Goal: Task Accomplishment & Management: Complete application form

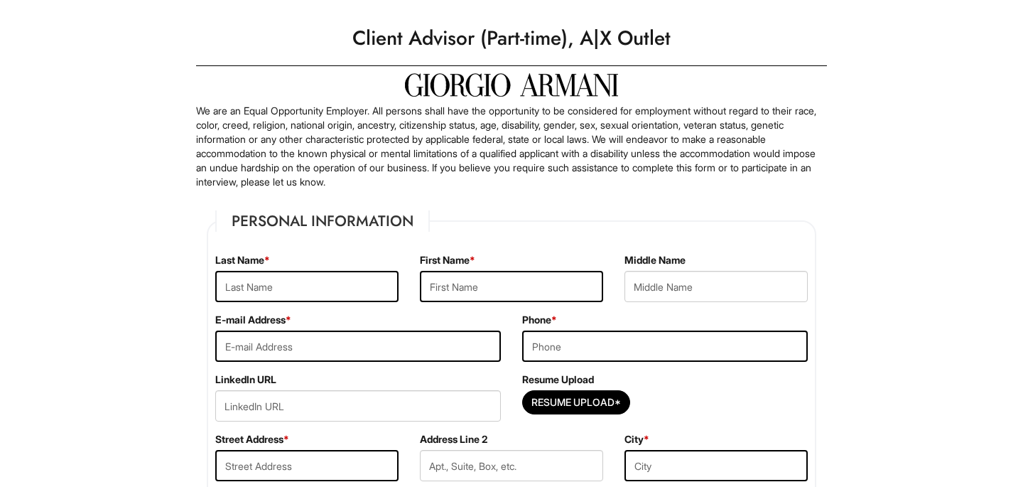
scroll to position [25, 0]
click at [332, 288] on input "text" at bounding box center [306, 285] width 183 height 31
type input "[PERSON_NAME]"
type input "Rain"
type input "t"
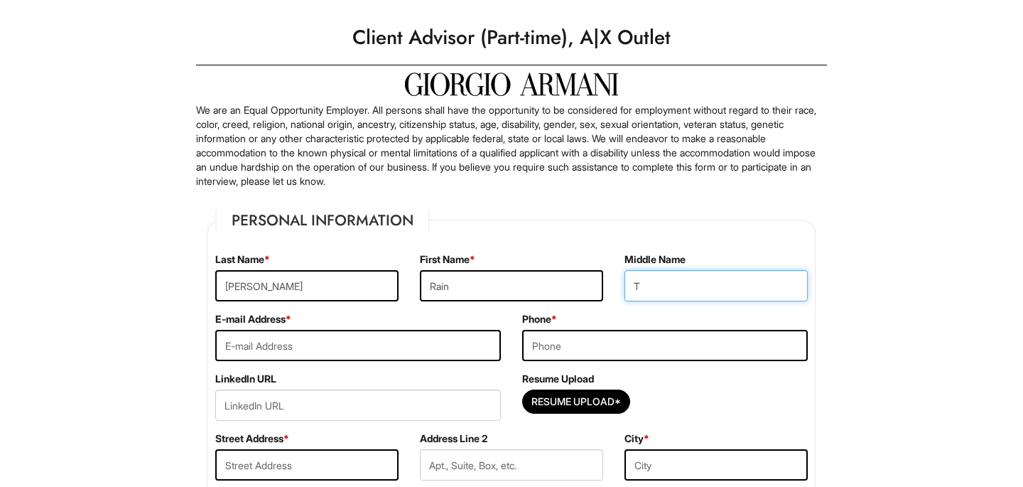
type input "T"
click at [268, 340] on input "email" at bounding box center [358, 345] width 286 height 31
type input "[EMAIL_ADDRESS][DOMAIN_NAME]"
type input "8082151147"
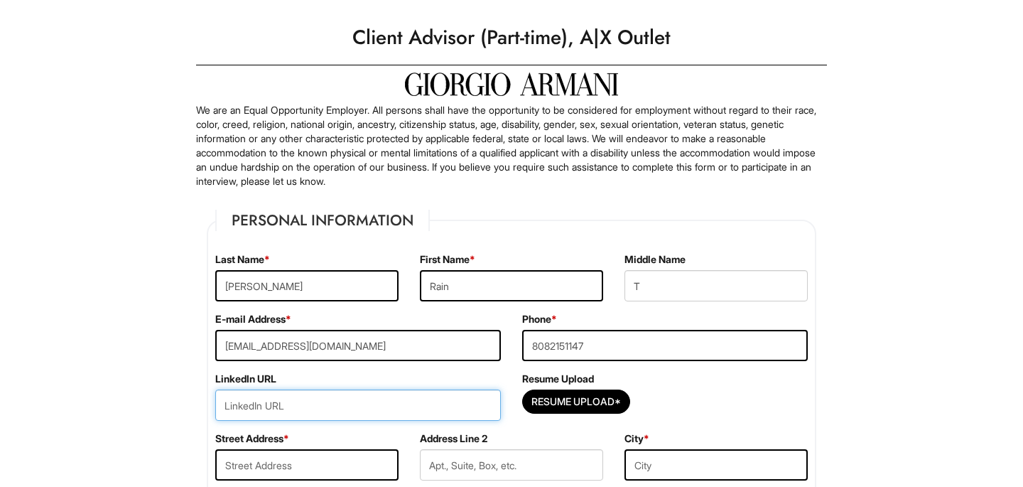
click at [481, 413] on input "url" at bounding box center [358, 404] width 286 height 31
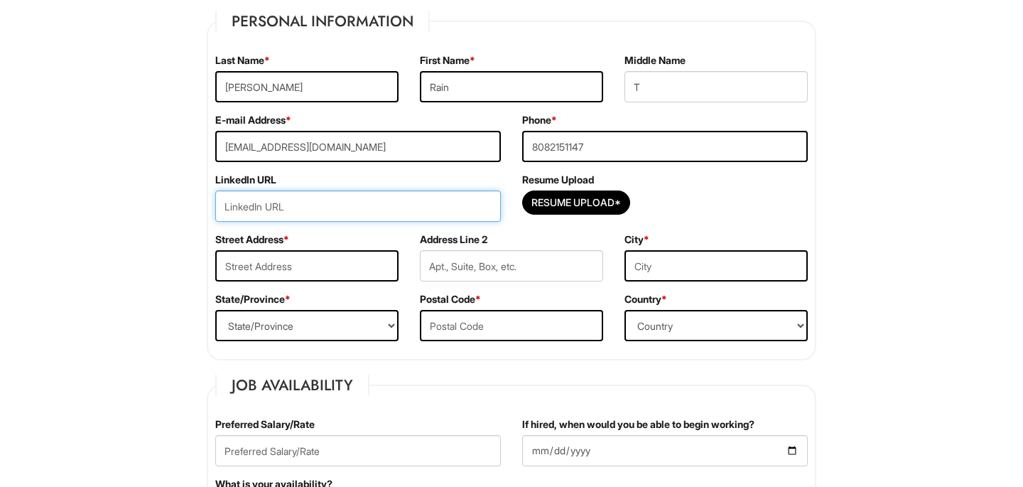
scroll to position [225, 0]
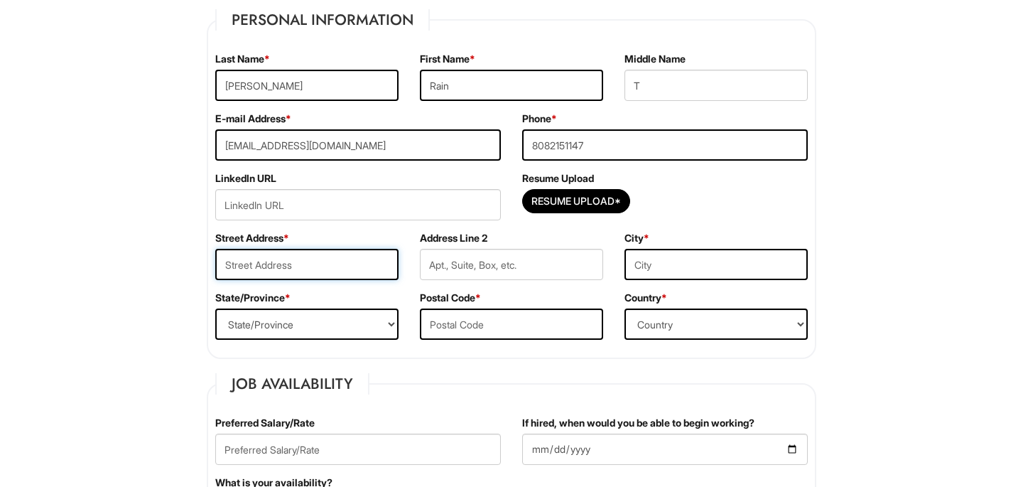
click at [318, 274] on input "text" at bounding box center [306, 264] width 183 height 31
type input "[STREET_ADDRESS]"
type input "Ewa Beach"
select select "HI"
type input "96706"
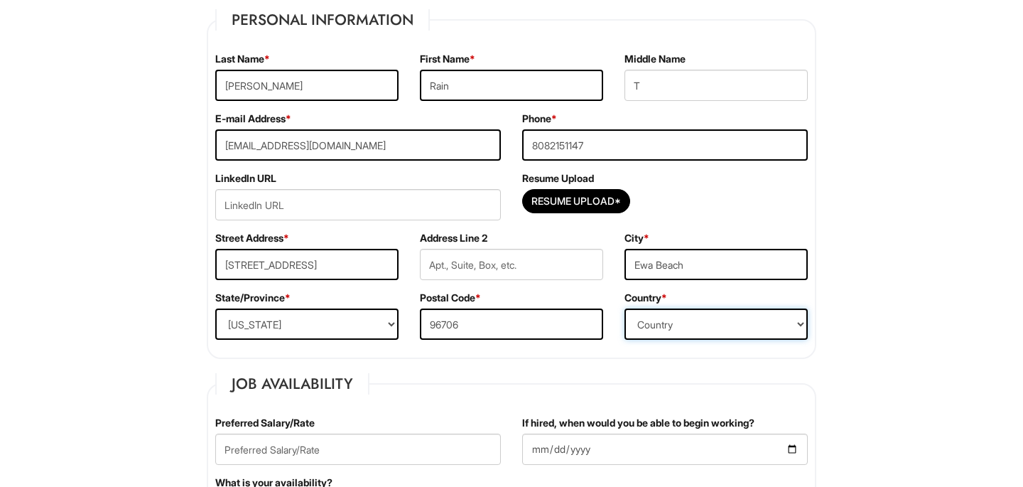
click at [696, 309] on select "Country [GEOGRAPHIC_DATA] [GEOGRAPHIC_DATA] [GEOGRAPHIC_DATA] [US_STATE] [GEOGR…" at bounding box center [715, 323] width 183 height 31
click at [691, 331] on select "Country [GEOGRAPHIC_DATA] [GEOGRAPHIC_DATA] [GEOGRAPHIC_DATA] [US_STATE] [GEOGR…" at bounding box center [715, 323] width 183 height 31
select select "[GEOGRAPHIC_DATA]"
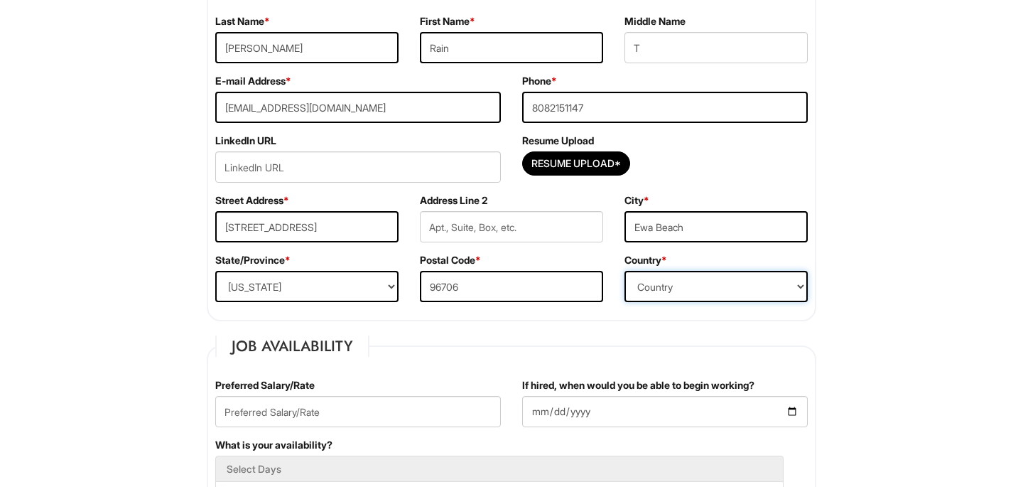
scroll to position [305, 0]
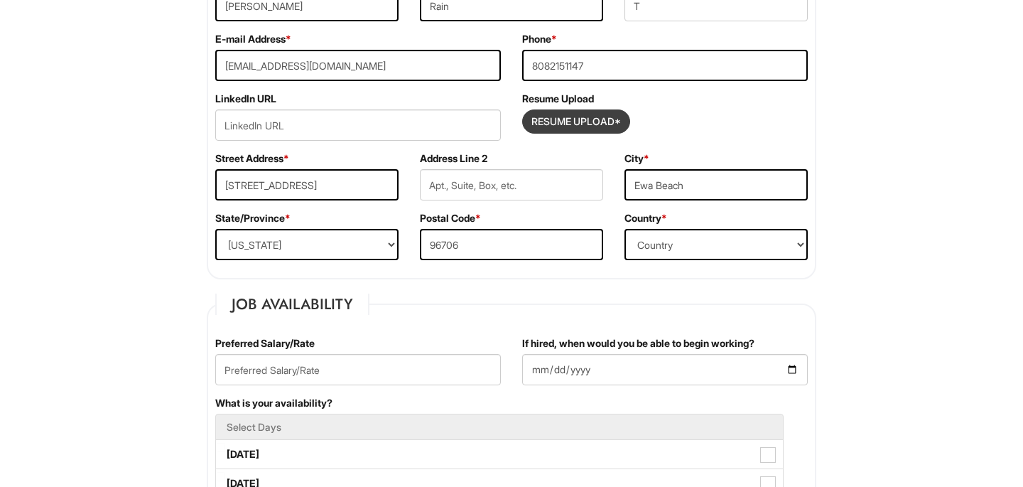
click at [593, 128] on input "Resume Upload*" at bounding box center [576, 121] width 107 height 23
type input "C:\fakepath\RainPlattRes.pdf"
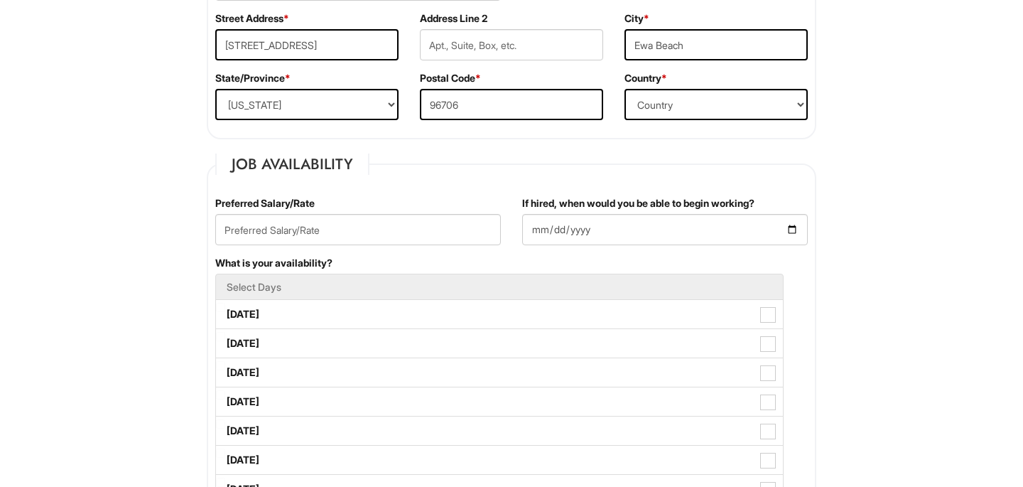
scroll to position [450, 0]
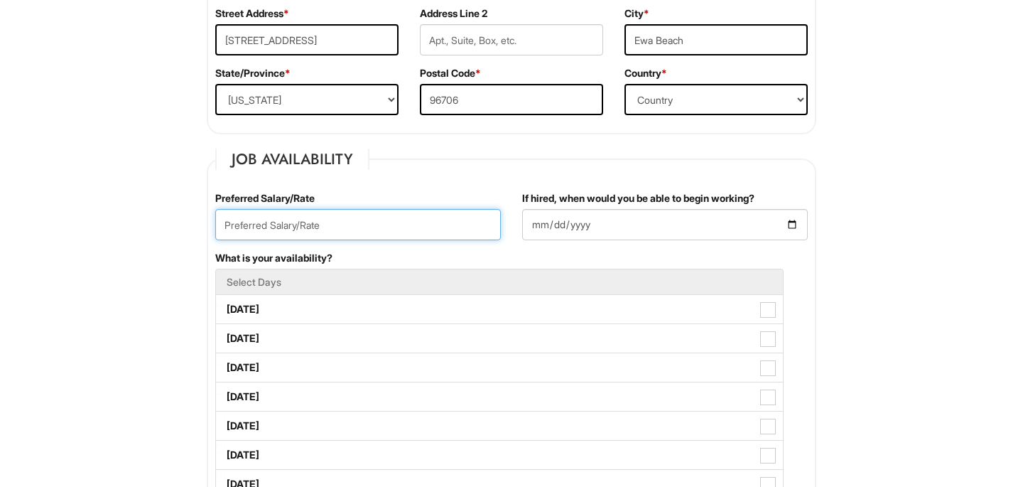
click at [417, 234] on input "text" at bounding box center [358, 224] width 286 height 31
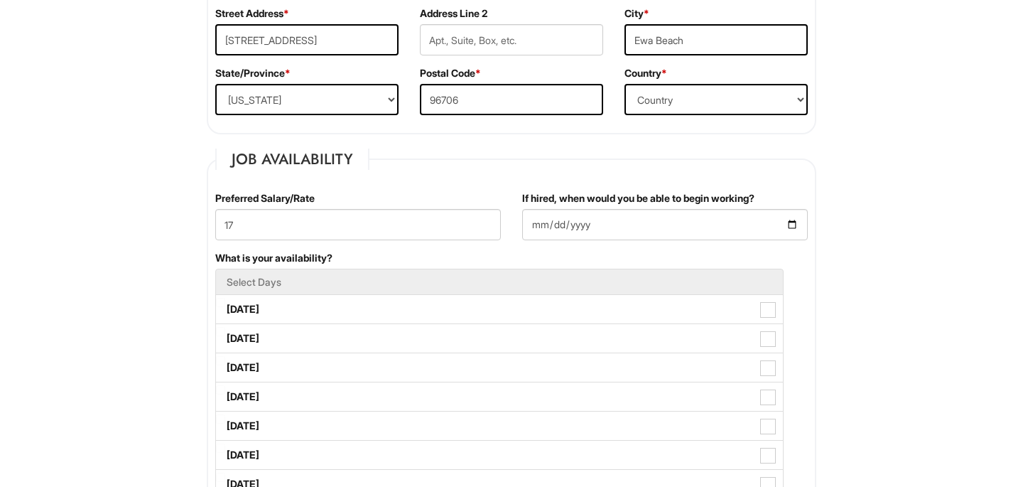
click at [295, 205] on div "Preferred Salary/Rate 17" at bounding box center [358, 221] width 307 height 60
click at [299, 222] on input "17" at bounding box center [358, 224] width 286 height 31
type input "17/hr"
click at [548, 222] on input "If hired, when would you be able to begin working?" at bounding box center [665, 224] width 286 height 31
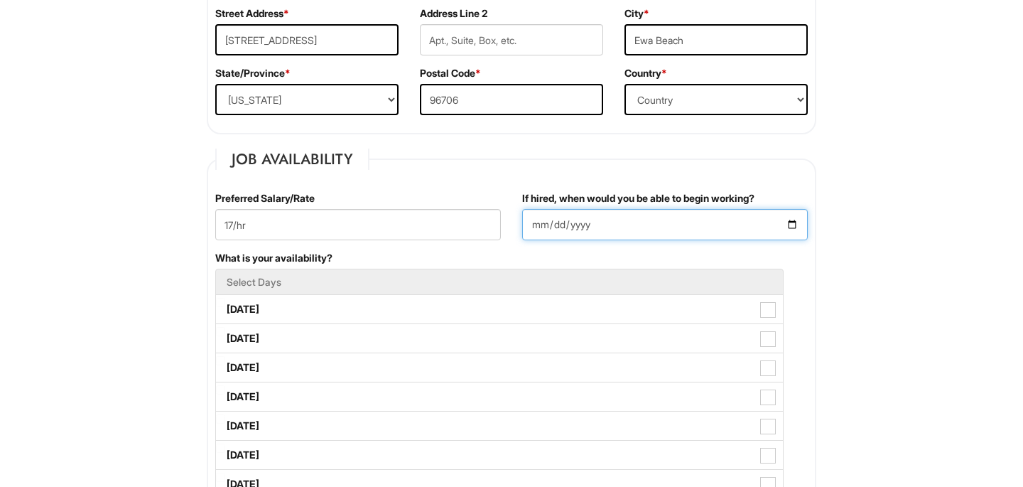
click at [793, 230] on input "If hired, when would you be able to begin working?" at bounding box center [665, 224] width 286 height 31
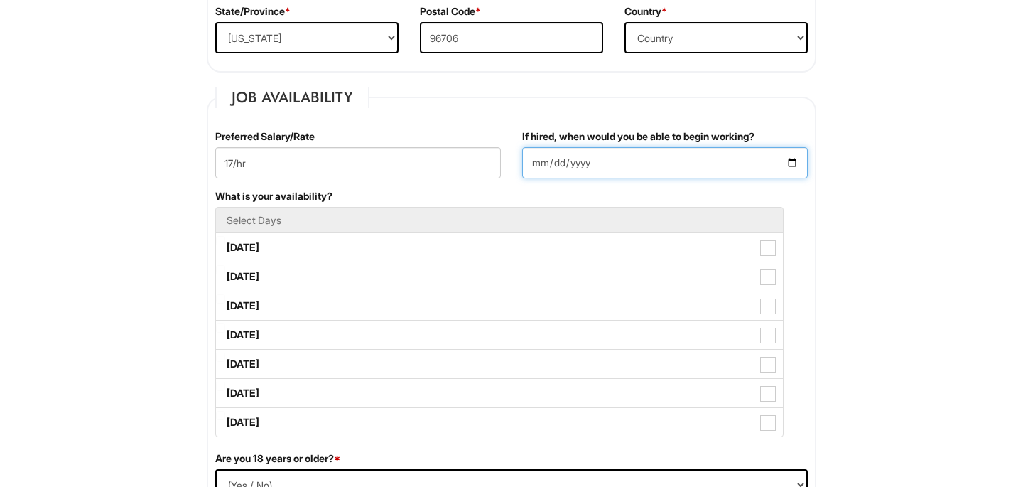
scroll to position [521, 0]
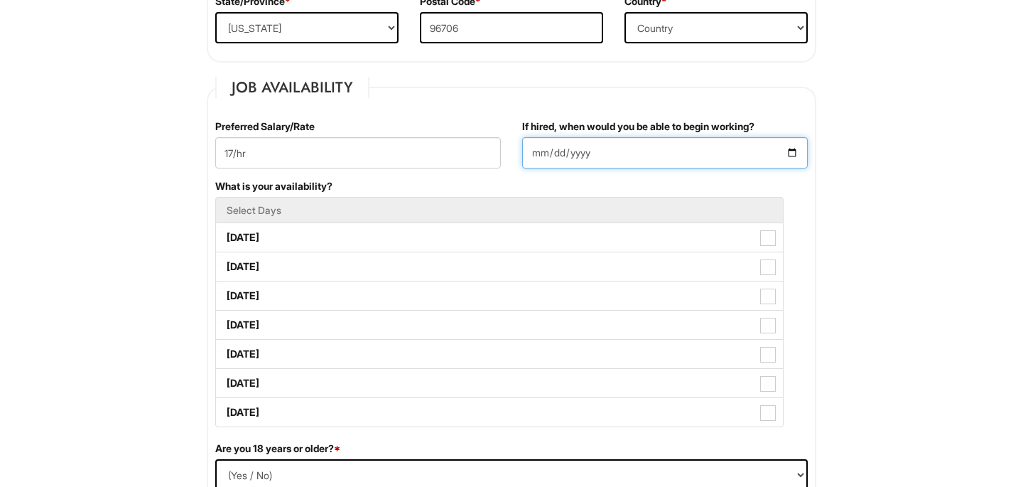
click at [795, 149] on input "[DATE]" at bounding box center [665, 152] width 286 height 31
type input "[DATE]"
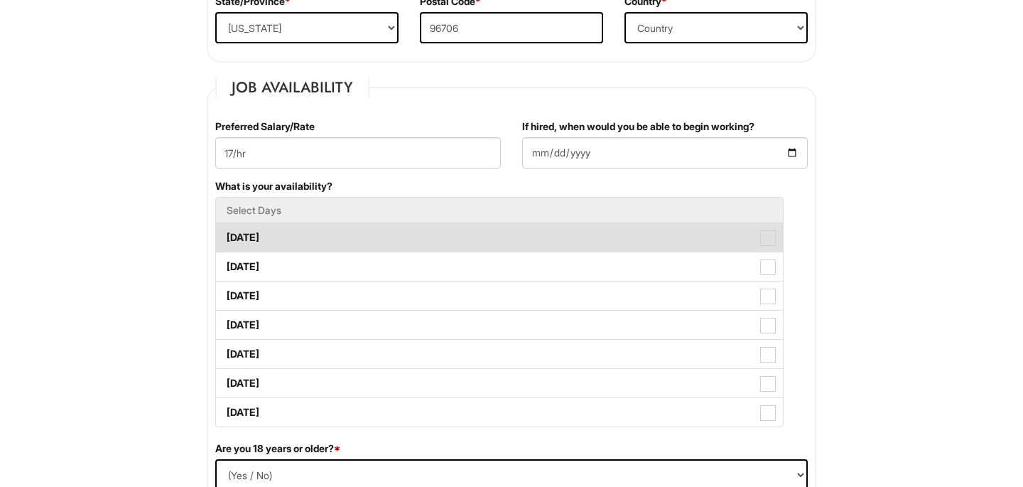
click at [765, 227] on label "[DATE]" at bounding box center [499, 237] width 567 height 28
click at [225, 227] on Available_Monday "[DATE]" at bounding box center [220, 230] width 9 height 9
checkbox Available_Monday "true"
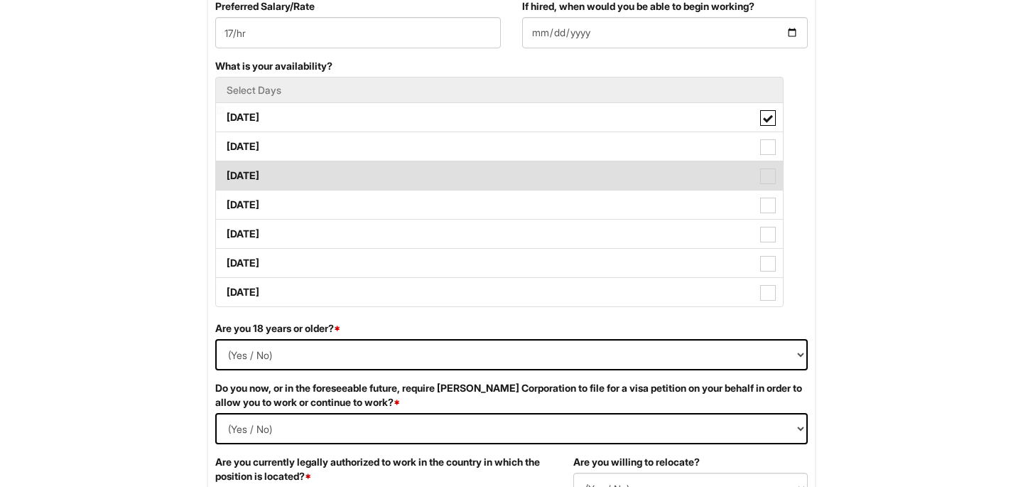
scroll to position [647, 0]
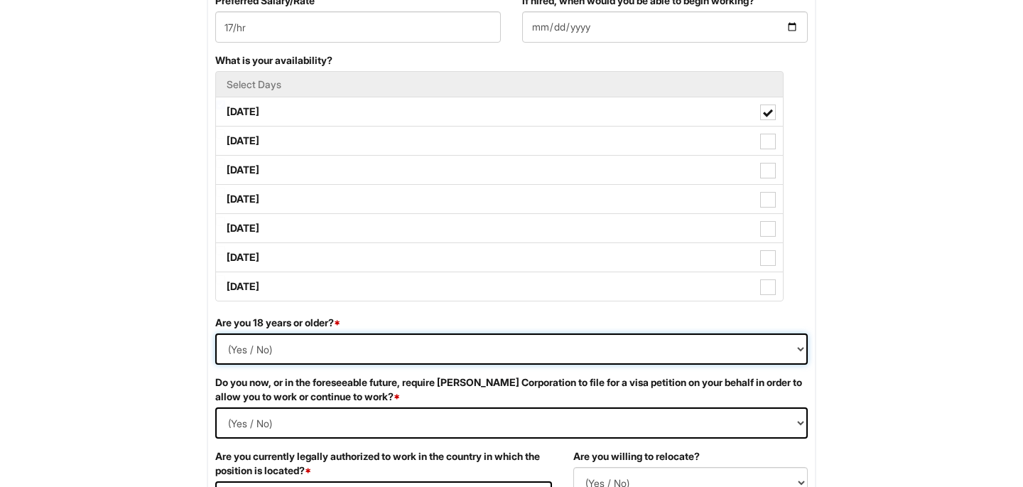
click at [671, 343] on select "(Yes / No) Yes No" at bounding box center [511, 348] width 593 height 31
select select "Yes"
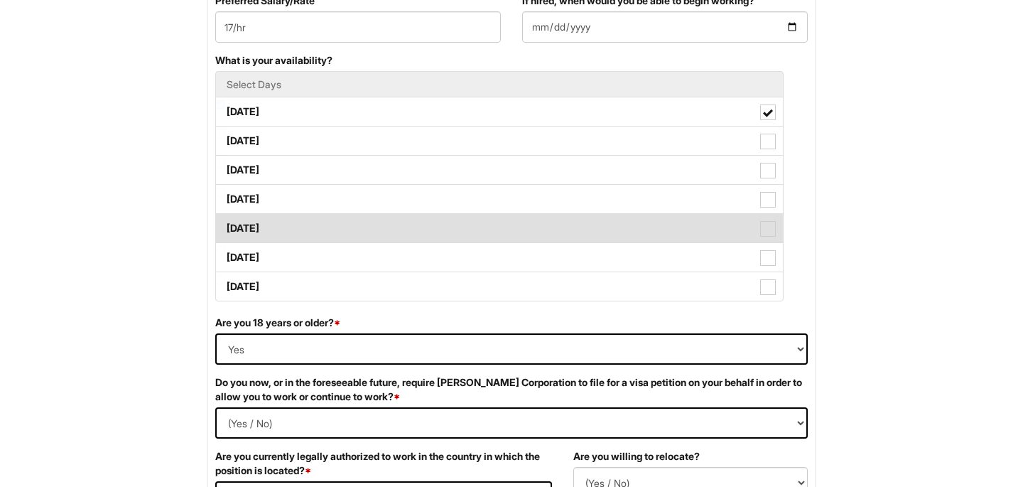
click at [768, 232] on span at bounding box center [768, 229] width 16 height 16
click at [225, 226] on Available_Friday "[DATE]" at bounding box center [220, 221] width 9 height 9
checkbox Available_Friday "true"
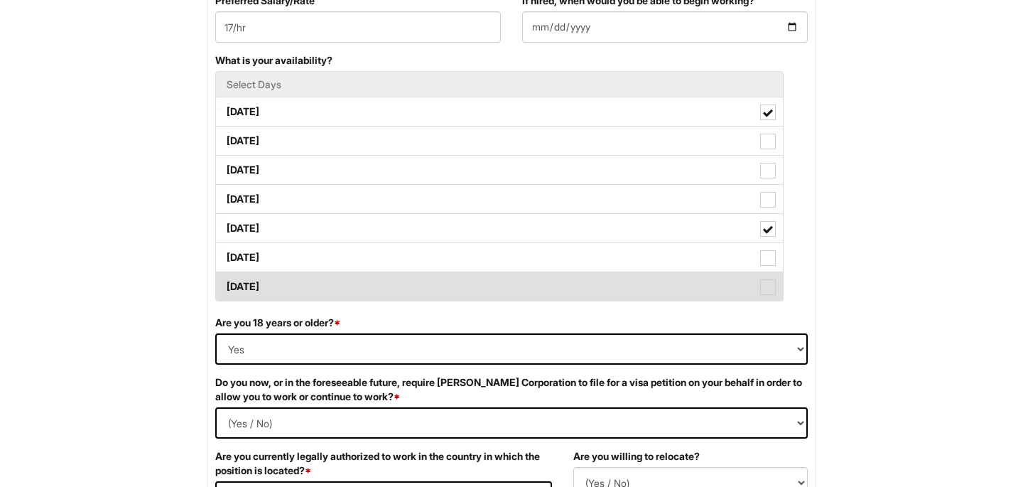
click at [769, 285] on span at bounding box center [768, 287] width 16 height 16
click at [225, 284] on Available_Sunday "[DATE]" at bounding box center [220, 279] width 9 height 9
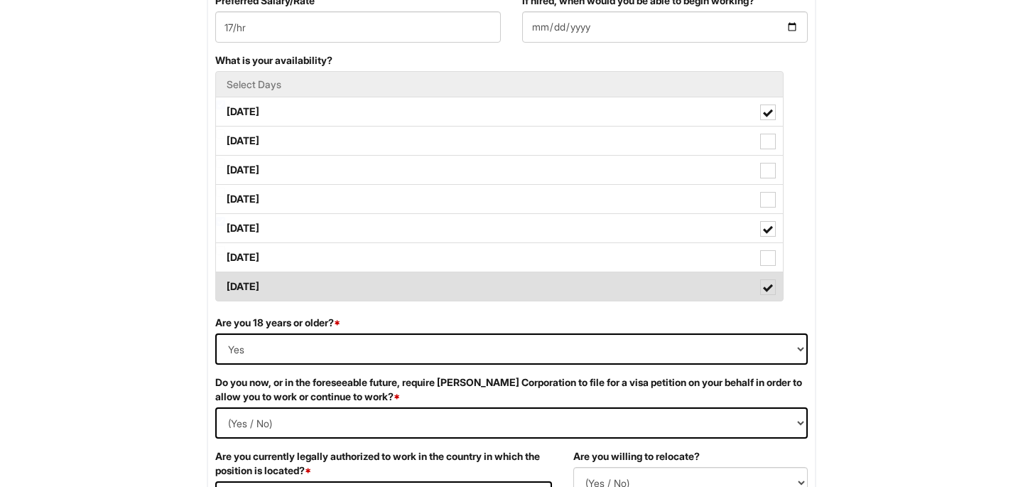
click at [780, 283] on label "[DATE]" at bounding box center [499, 286] width 567 height 28
click at [225, 283] on Available_Sunday "[DATE]" at bounding box center [220, 279] width 9 height 9
checkbox Available_Sunday "false"
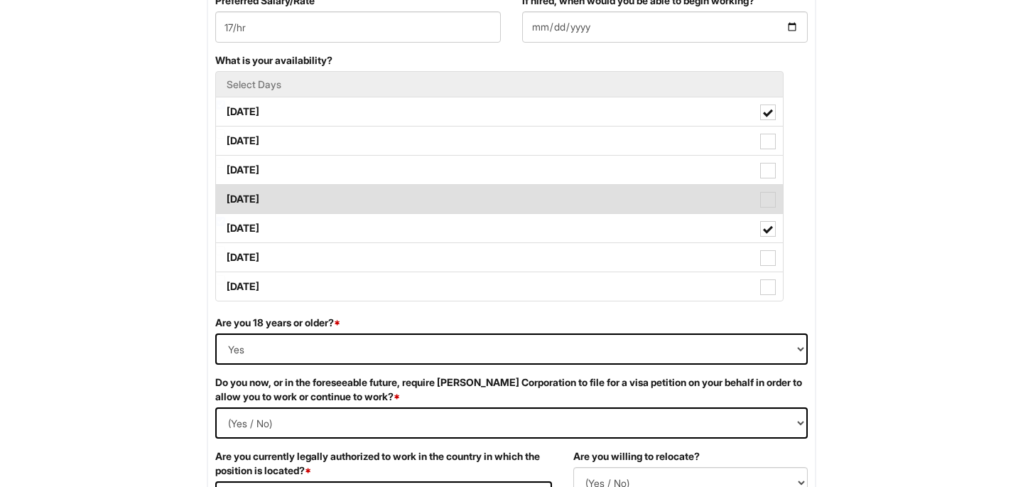
click at [769, 198] on span at bounding box center [768, 200] width 16 height 16
click at [225, 197] on Available_Thursday "[DATE]" at bounding box center [220, 192] width 9 height 9
checkbox Available_Thursday "true"
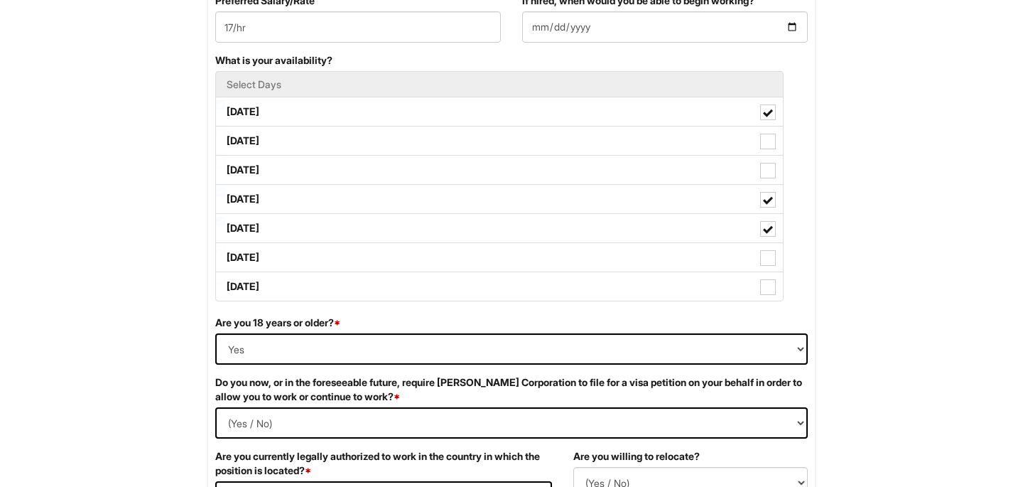
click at [815, 162] on div "What is your availability? Select Days [DATE] [DATE] [DATE] [DATE] [DATE] [DATE…" at bounding box center [512, 184] width 614 height 262
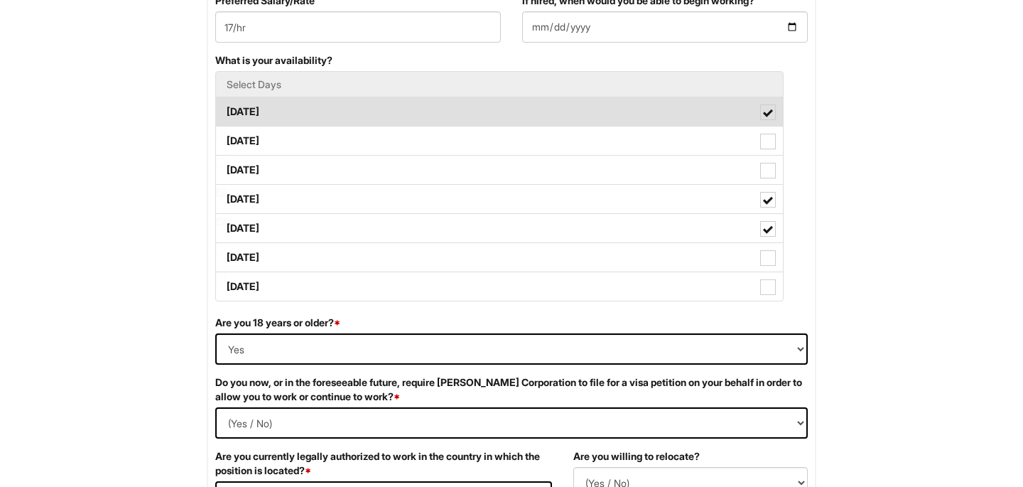
click at [755, 113] on label "[DATE]" at bounding box center [499, 111] width 567 height 28
click at [225, 109] on Available_Monday "[DATE]" at bounding box center [220, 104] width 9 height 9
click at [767, 117] on span at bounding box center [768, 112] width 16 height 16
click at [225, 109] on Available_Monday "[DATE]" at bounding box center [220, 104] width 9 height 9
checkbox Available_Monday "true"
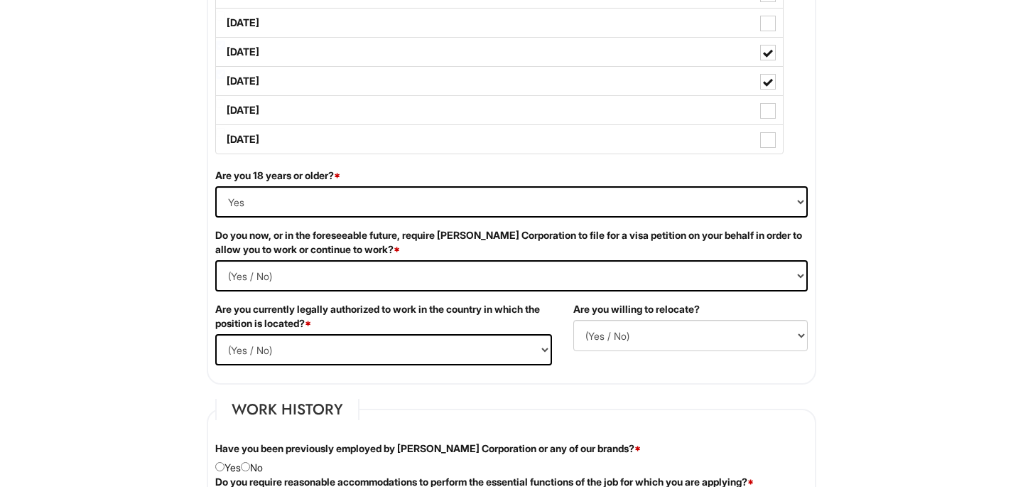
scroll to position [806, 0]
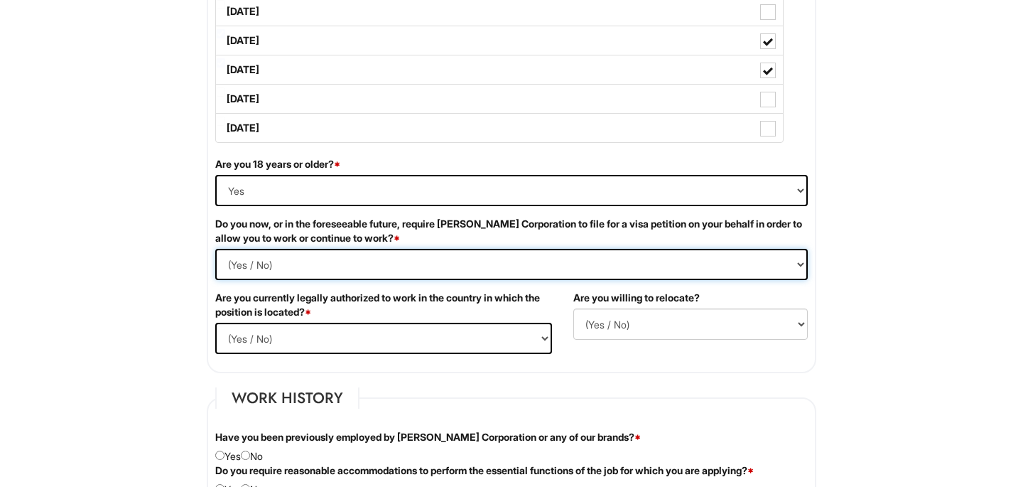
click at [547, 267] on Required "(Yes / No) Yes No" at bounding box center [511, 264] width 593 height 31
select Required "No"
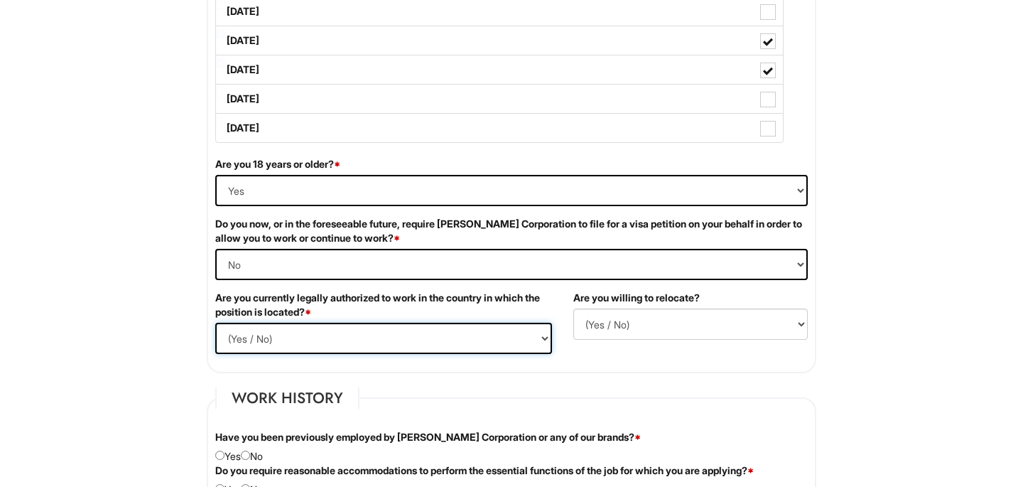
click at [422, 345] on select "(Yes / No) Yes No" at bounding box center [383, 338] width 337 height 31
select select "Yes"
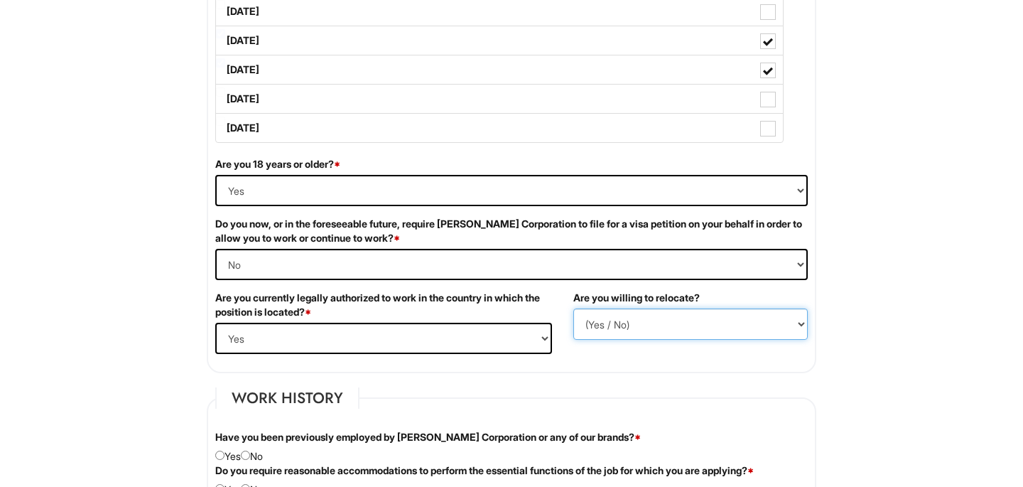
click at [657, 335] on select "(Yes / No) No Yes" at bounding box center [690, 323] width 234 height 31
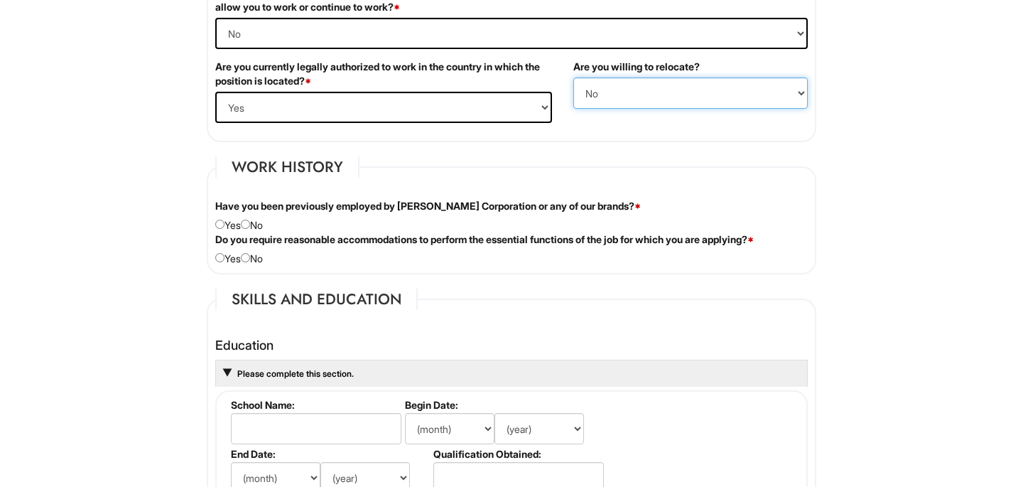
scroll to position [1040, 0]
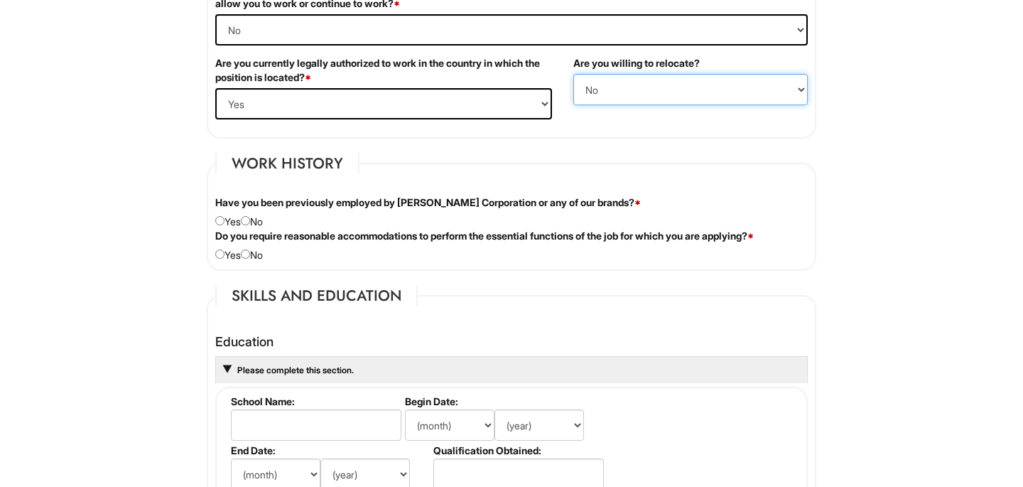
click at [661, 88] on select "(Yes / No) No Yes" at bounding box center [690, 89] width 234 height 31
select select "Y"
click at [223, 218] on input "radio" at bounding box center [219, 220] width 9 height 9
radio input "true"
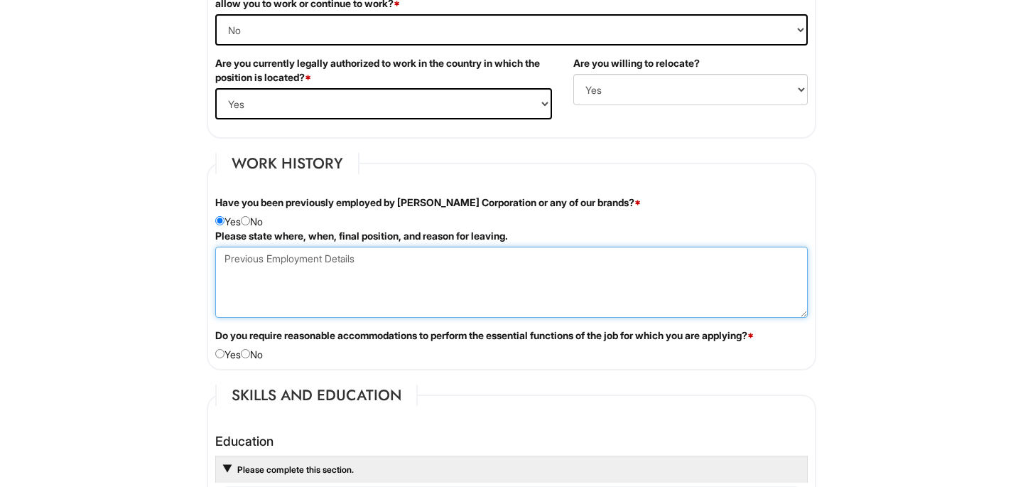
click at [316, 303] on Employment at bounding box center [511, 282] width 593 height 71
type Employment "P"
type Employment "A"
click at [720, 262] on Employment "Waipahu, [US_STATE]'s Armani Outlet from [DATE] to [DATE] as a Sales Associate.…" at bounding box center [511, 282] width 593 height 71
click at [597, 296] on Employment "Waipahu, [US_STATE]'s Armani Outlet from [DATE] to [DATE] as a Sales Associate.…" at bounding box center [511, 282] width 593 height 71
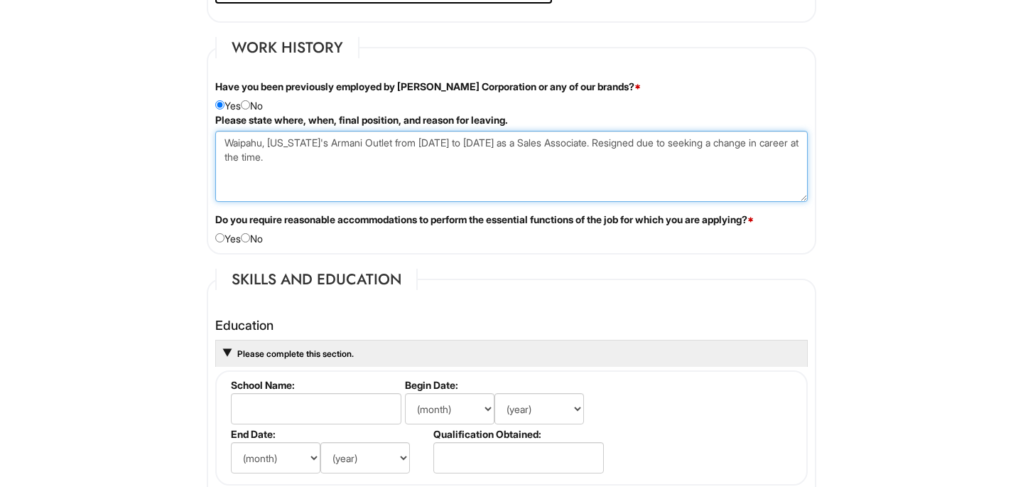
scroll to position [1164, 0]
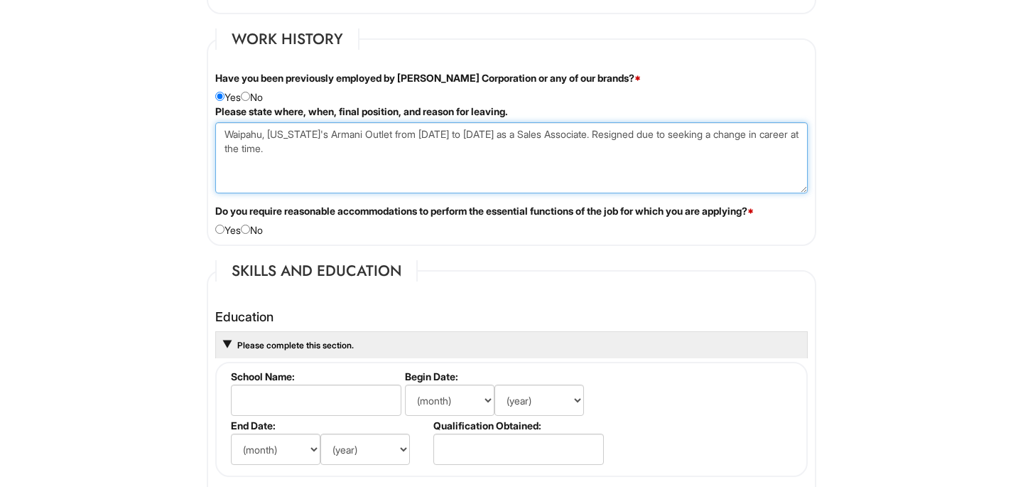
type Employment "Waipahu, [US_STATE]'s Armani Outlet from [DATE] to [DATE] as a Sales Associate.…"
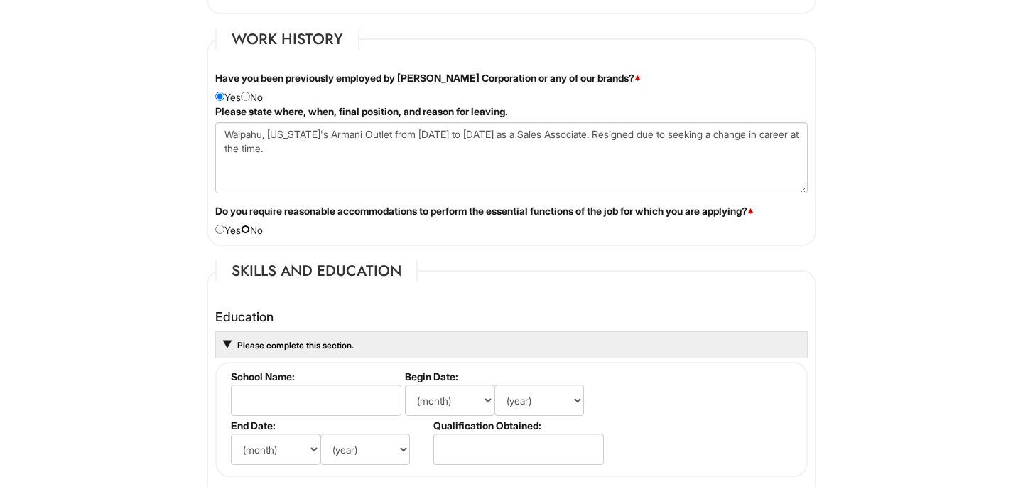
click at [247, 229] on input "radio" at bounding box center [245, 229] width 9 height 9
radio input "true"
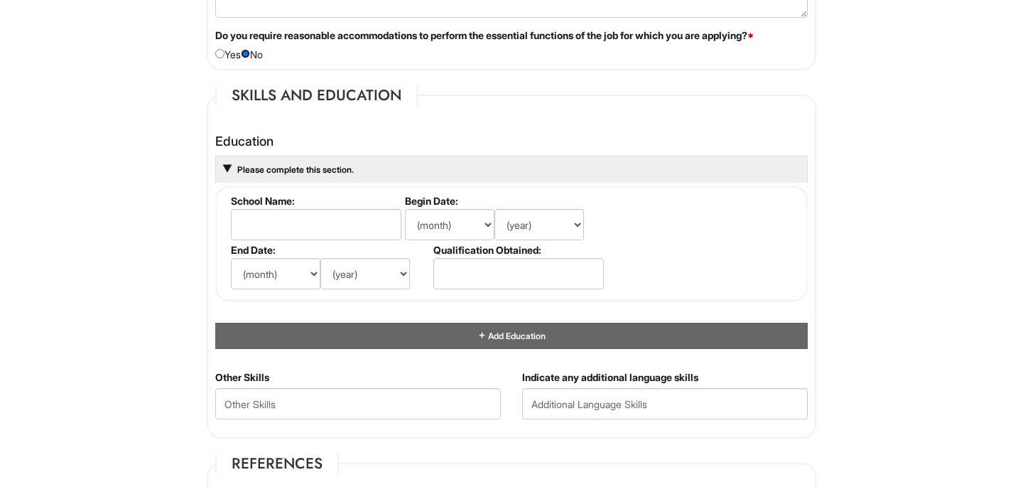
scroll to position [1443, 0]
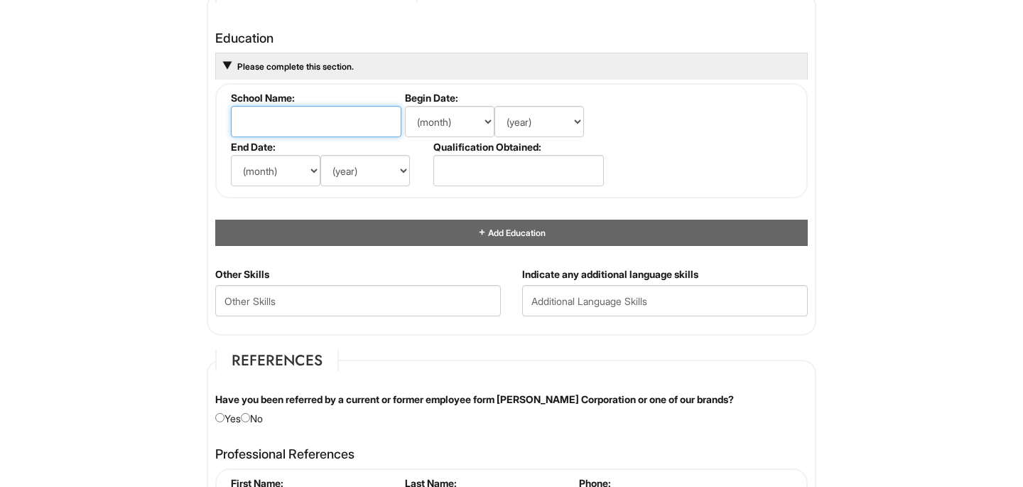
click at [288, 112] on input "text" at bounding box center [316, 121] width 171 height 31
type input "[GEOGRAPHIC_DATA]"
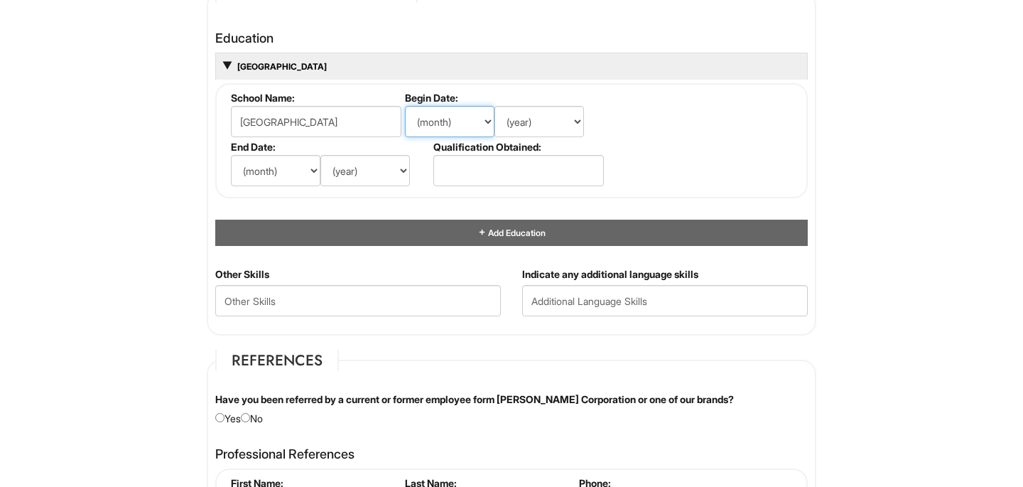
select select "4"
select select "2010"
select select "5"
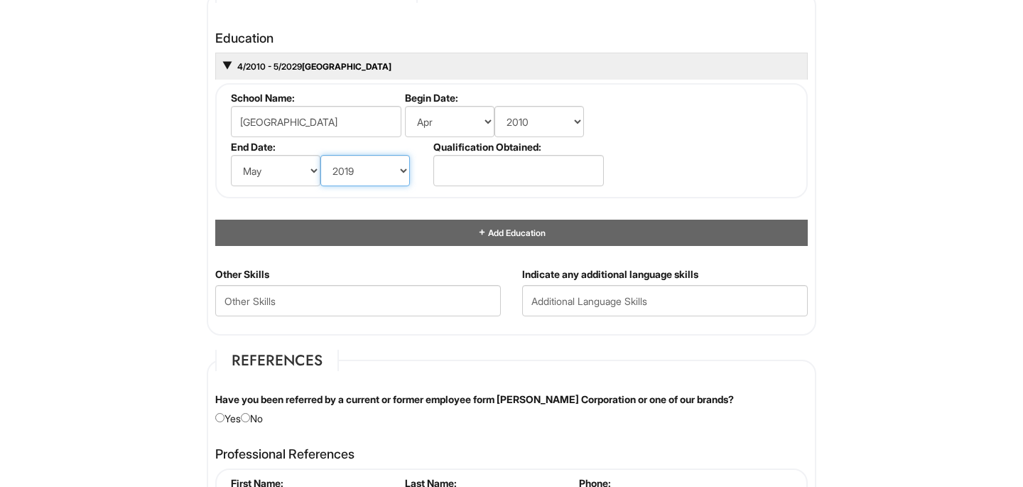
select select "2014"
click at [494, 175] on input "text" at bounding box center [518, 170] width 171 height 31
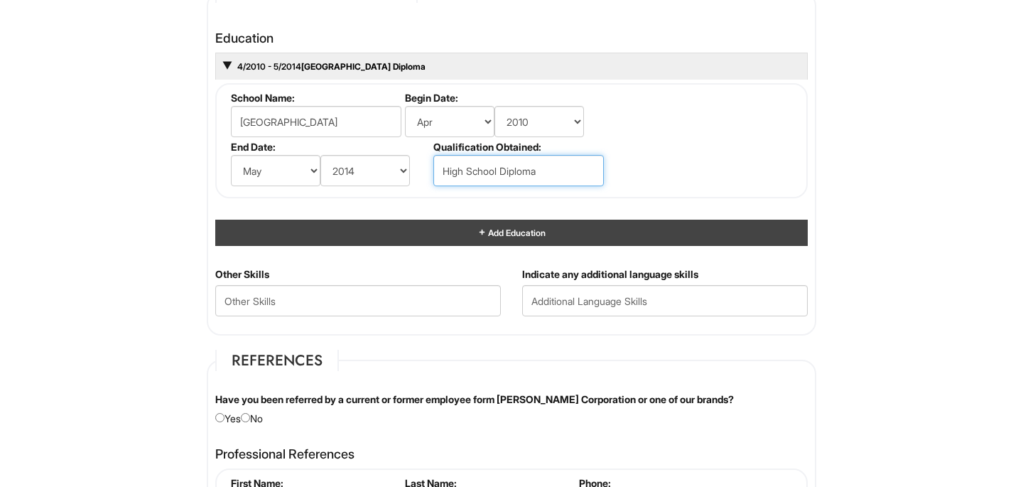
type input "High School Diploma"
click at [494, 240] on div "Add Education" at bounding box center [511, 233] width 593 height 26
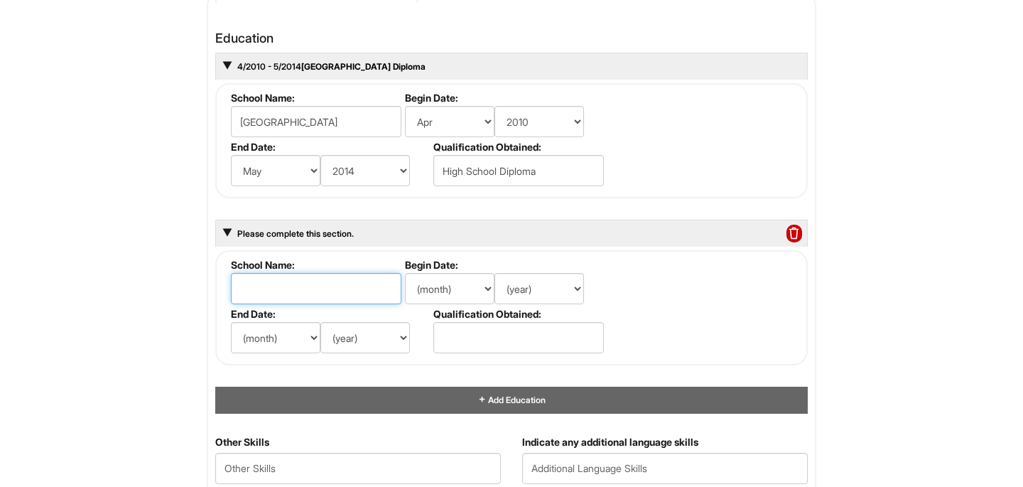
click at [320, 282] on input "text" at bounding box center [316, 288] width 171 height 31
type input "[US_STATE][GEOGRAPHIC_DATA]"
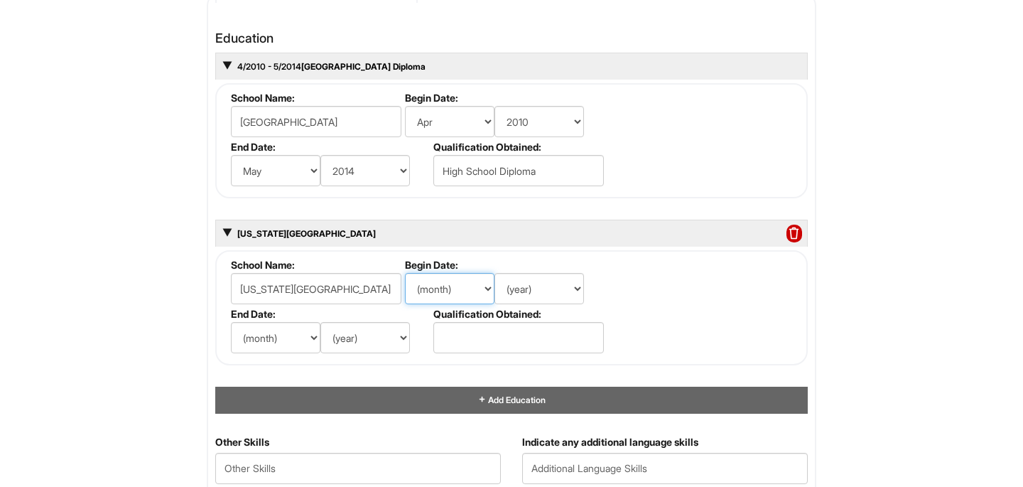
select select "12"
select select "2029"
click at [553, 303] on select "(year) 2029 2028 2027 2026 2025 2024 2023 2022 2021 2020 2019 2018 2017 2016 20…" at bounding box center [539, 288] width 90 height 31
click at [794, 232] on span at bounding box center [794, 234] width 16 height 18
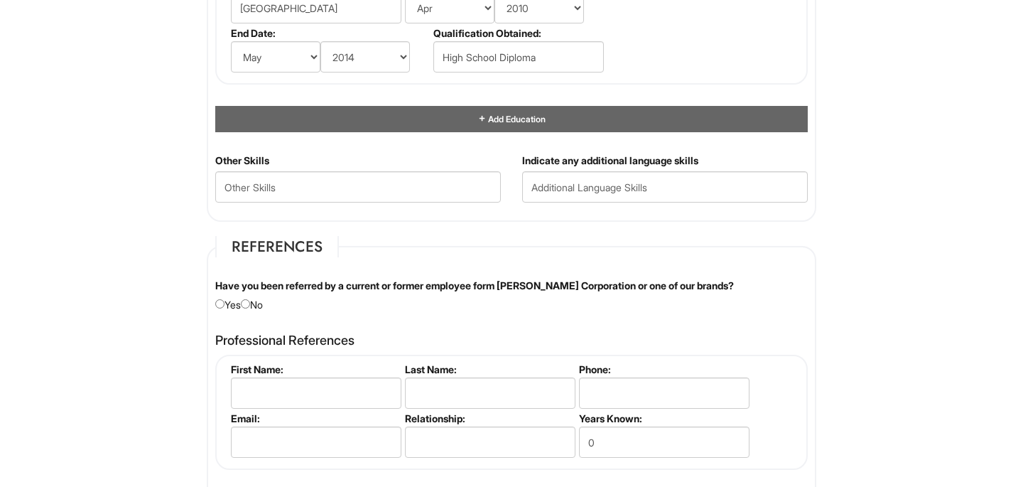
scroll to position [1575, 0]
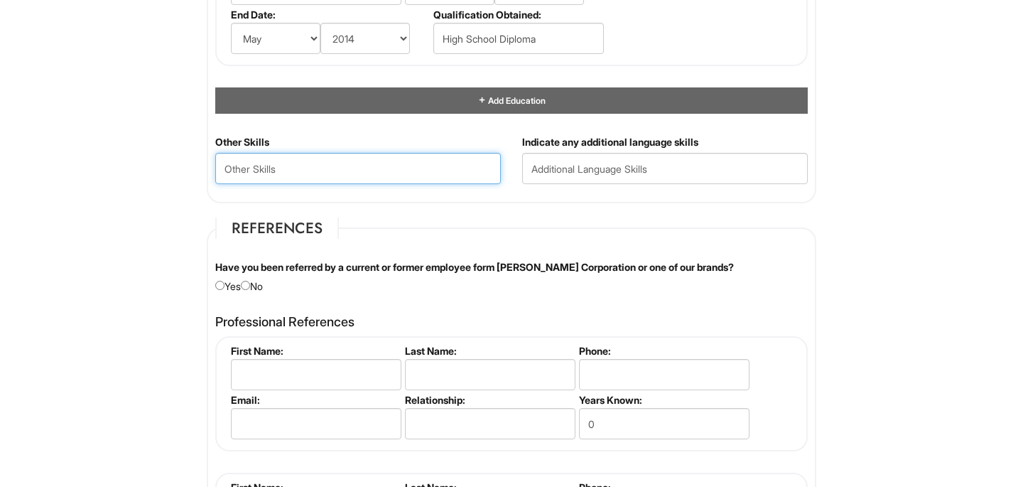
click at [379, 180] on Skills "text" at bounding box center [358, 168] width 286 height 31
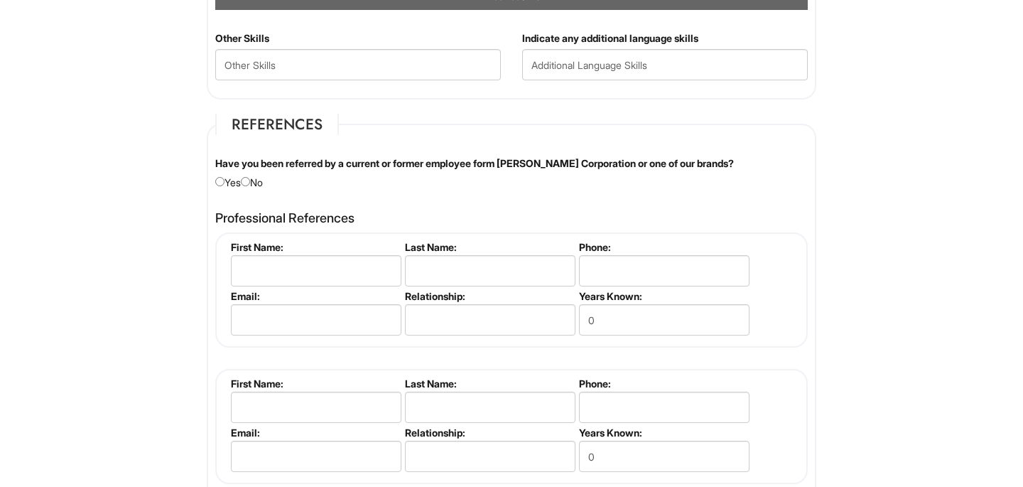
scroll to position [1684, 0]
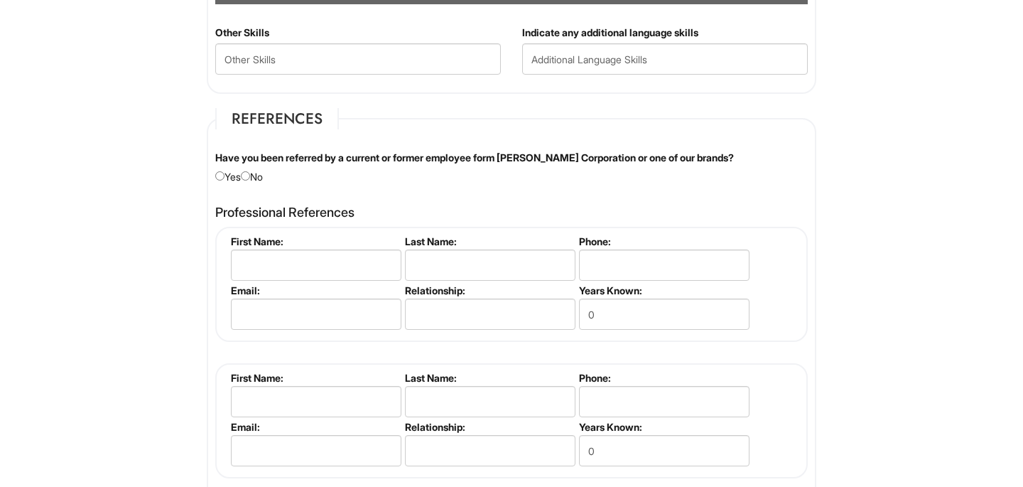
click at [258, 178] on div "Have you been referred by a current or former employee form [PERSON_NAME] Corpo…" at bounding box center [512, 167] width 614 height 33
click at [250, 178] on input "radio" at bounding box center [245, 175] width 9 height 9
radio input "true"
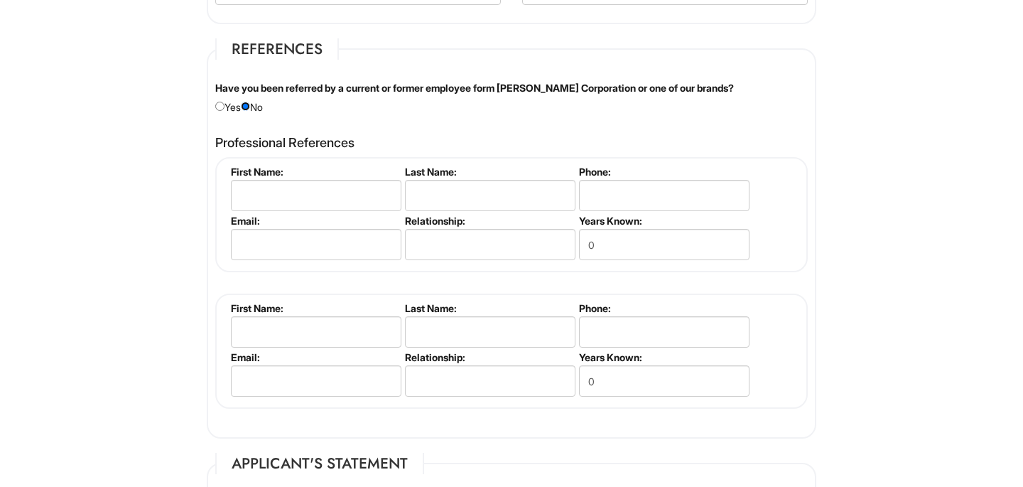
scroll to position [1839, 0]
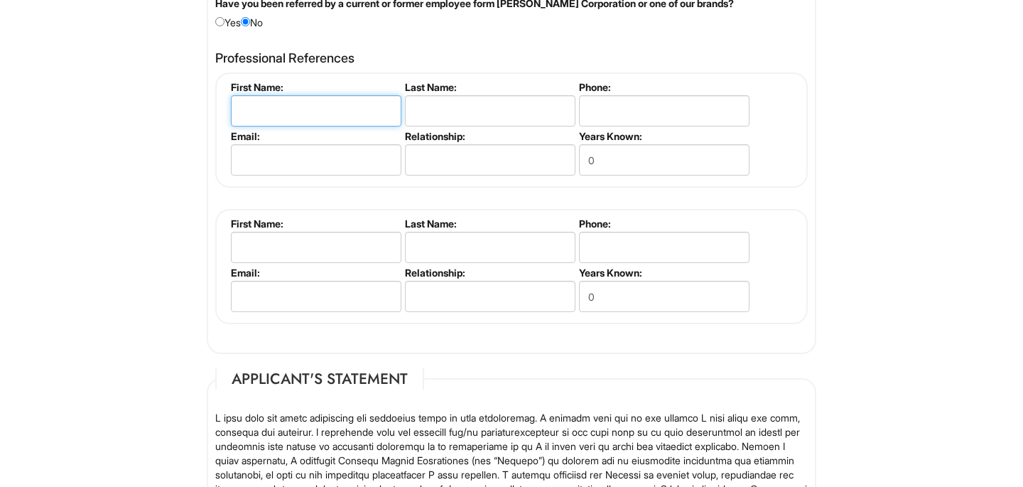
click at [310, 113] on input "text" at bounding box center [316, 110] width 171 height 31
type input "[PERSON_NAME]"
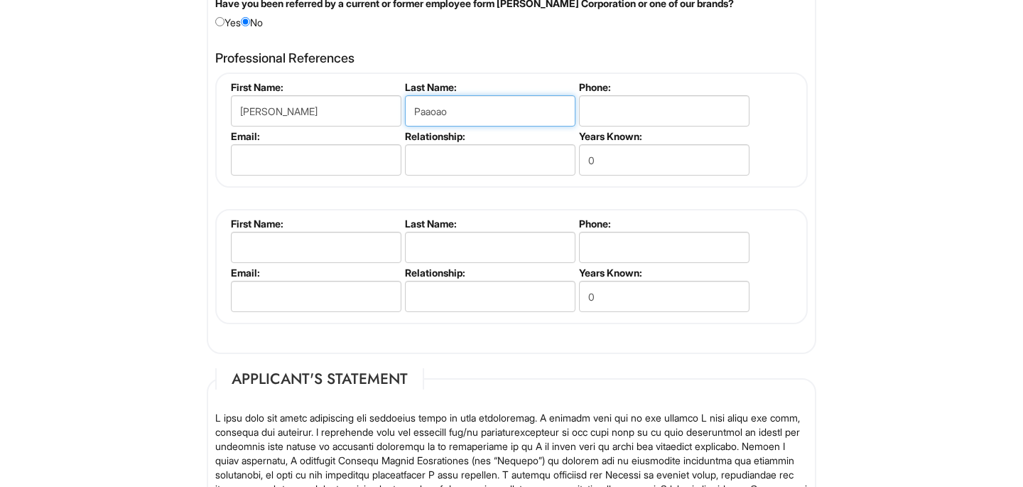
type input "Paaoao"
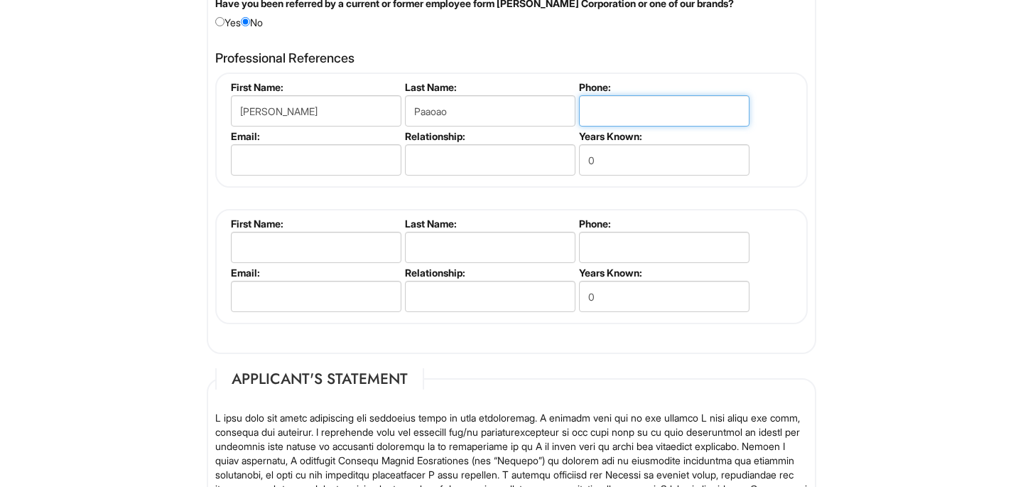
click at [610, 101] on input "tel" at bounding box center [664, 110] width 171 height 31
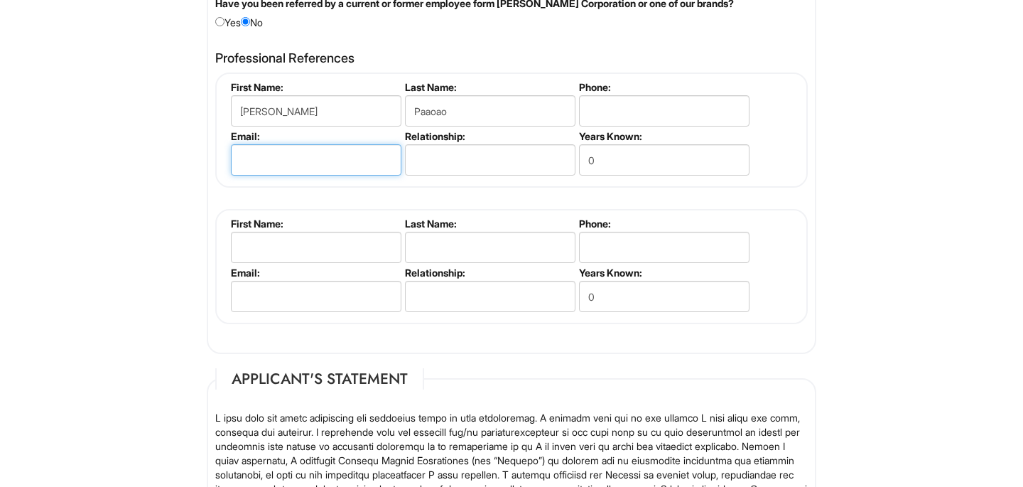
click at [254, 153] on input "email" at bounding box center [316, 159] width 171 height 31
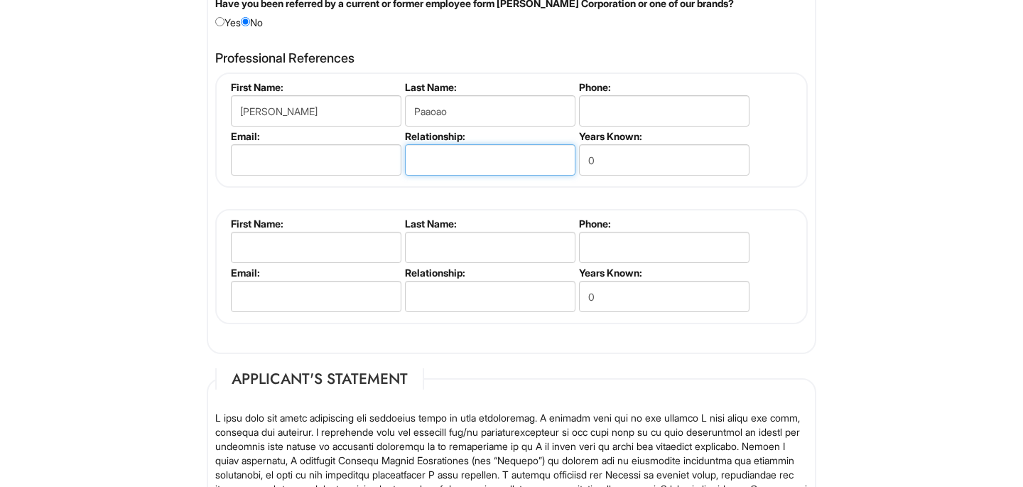
click at [443, 170] on input "text" at bounding box center [490, 159] width 171 height 31
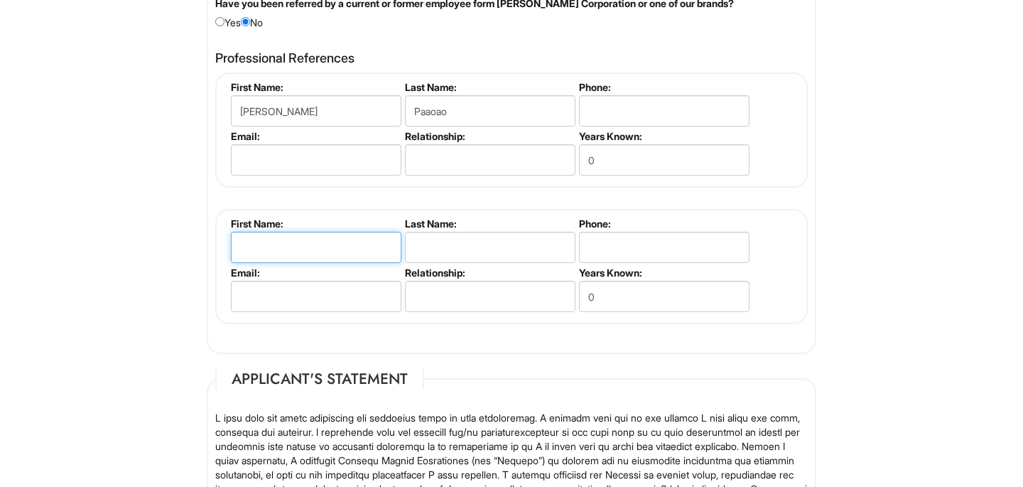
click at [356, 242] on input "text" at bounding box center [316, 247] width 171 height 31
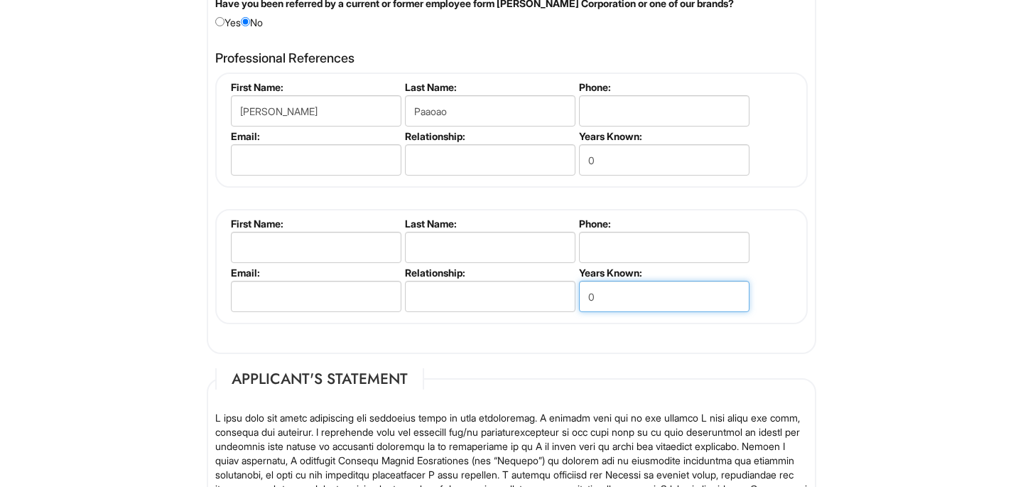
click at [629, 293] on input "0" at bounding box center [664, 296] width 171 height 31
type input "10"
click at [347, 231] on li "First Name:" at bounding box center [314, 241] width 174 height 49
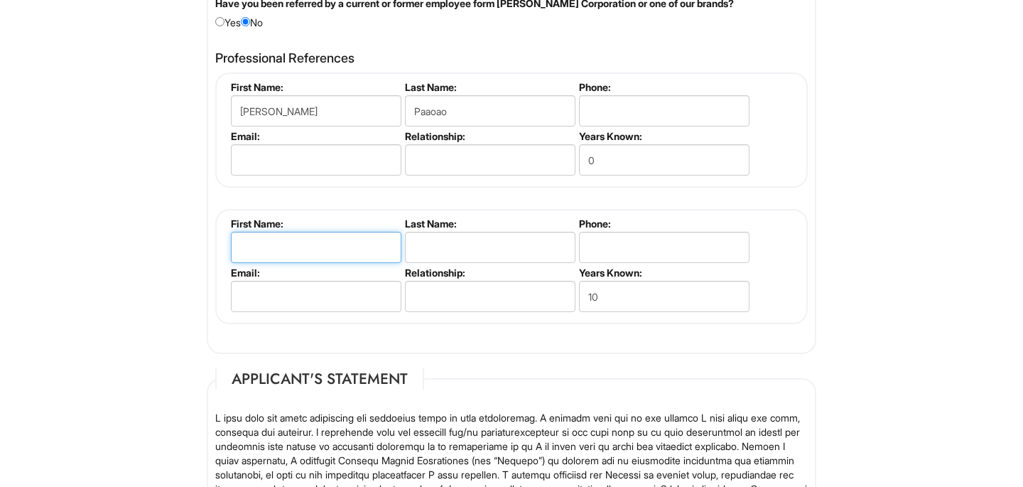
click at [342, 250] on input "text" at bounding box center [316, 247] width 171 height 31
drag, startPoint x: 269, startPoint y: 251, endPoint x: 586, endPoint y: 247, distance: 317.6
click at [570, 217] on ul "First Name: [PERSON_NAME] Last Name: Phone: Email: Relationship: Years Known: 10" at bounding box center [513, 217] width 572 height 0
drag, startPoint x: 387, startPoint y: 254, endPoint x: 261, endPoint y: 247, distance: 126.7
click at [261, 247] on input "[PERSON_NAME]" at bounding box center [316, 247] width 171 height 31
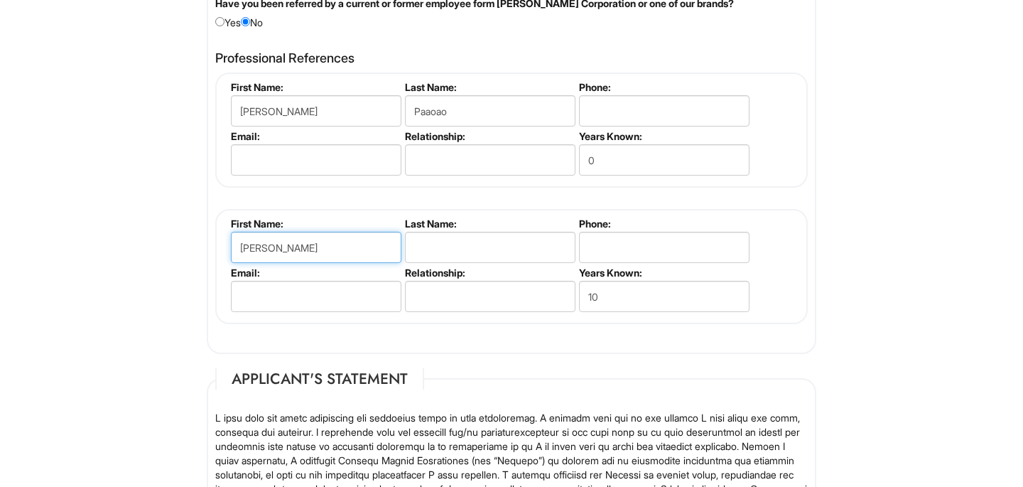
type input "[PERSON_NAME]"
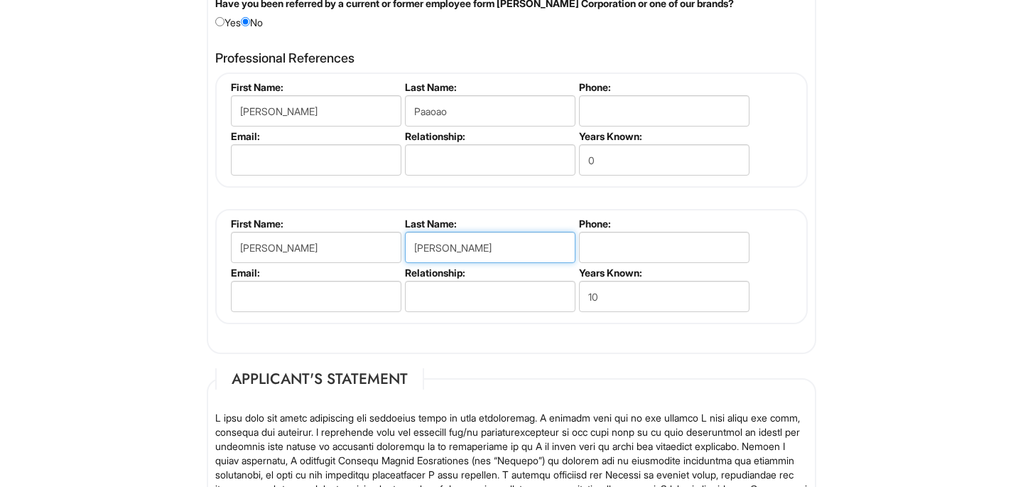
type input "[PERSON_NAME]"
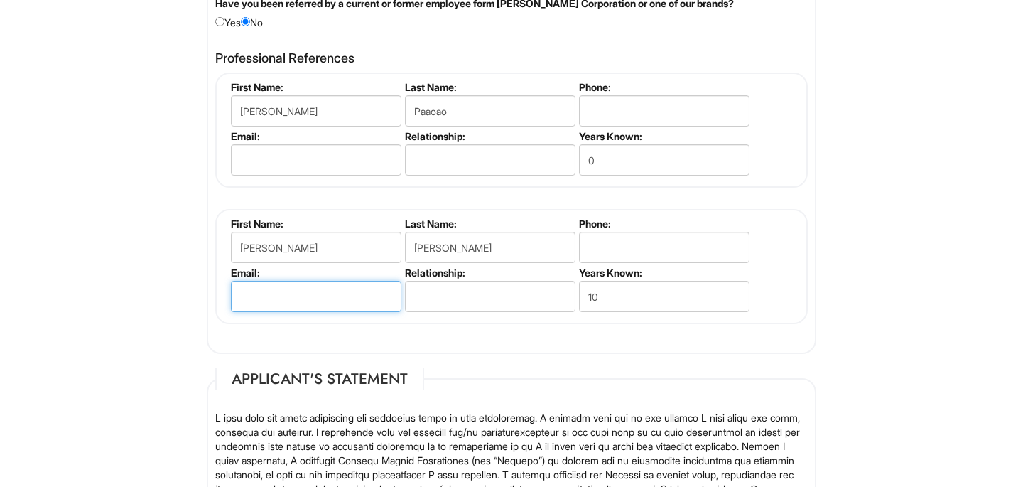
click at [276, 291] on input "email" at bounding box center [316, 296] width 171 height 31
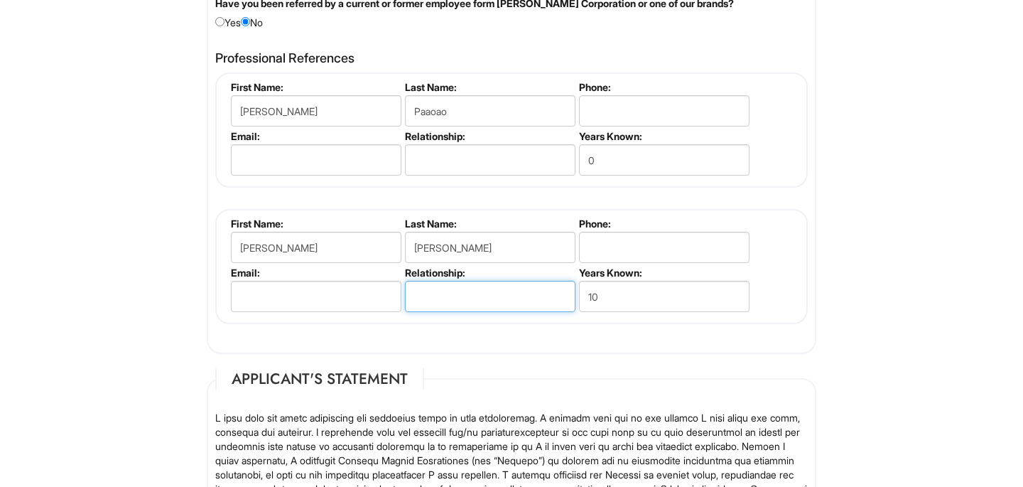
click at [551, 303] on input "text" at bounding box center [490, 296] width 171 height 31
type input "P"
click at [528, 297] on input "Former Supervisor/Colleage" at bounding box center [490, 296] width 171 height 31
click at [516, 303] on input "Former Supervisor/Colleage" at bounding box center [490, 296] width 171 height 31
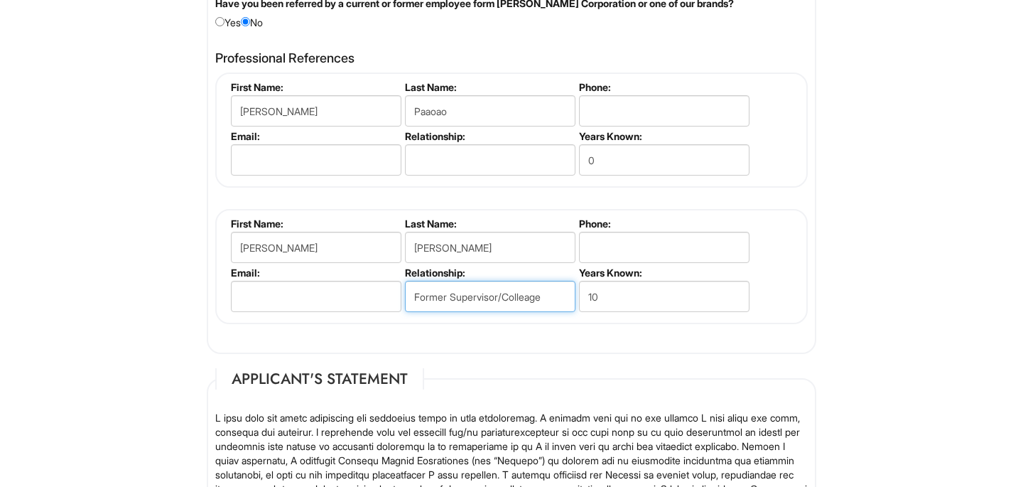
click at [529, 297] on input "Former Supervisor/Colleage" at bounding box center [490, 296] width 171 height 31
click at [531, 299] on input "Former Supervisor/Colleage" at bounding box center [490, 296] width 171 height 31
click at [548, 297] on input "Former Supervisor/Colleage" at bounding box center [490, 296] width 171 height 31
type input "Former Supervisor/Colleague"
click at [563, 329] on div "Professional References [PERSON_NAME] First Name: [PERSON_NAME][GEOGRAPHIC_DATA…" at bounding box center [512, 194] width 614 height 301
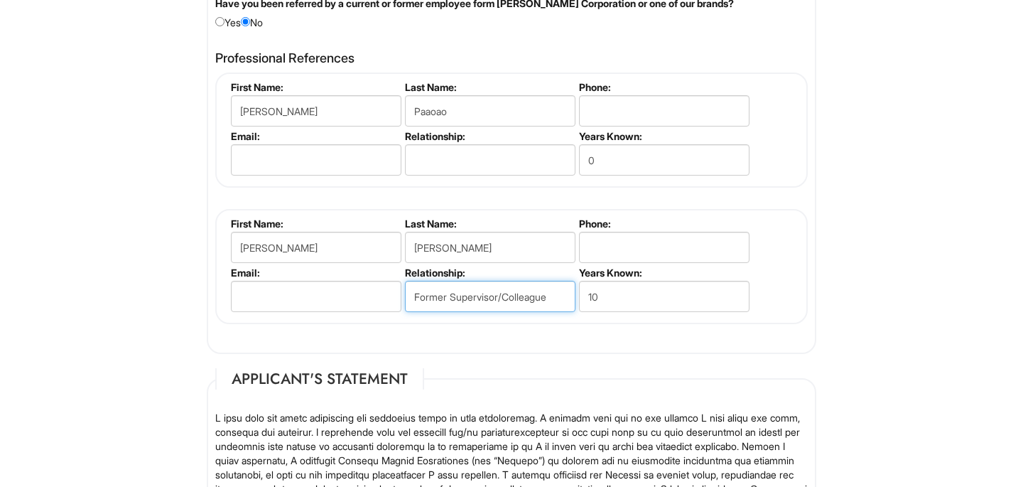
click at [521, 290] on input "Former Supervisor/Colleague" at bounding box center [490, 296] width 171 height 31
click at [541, 297] on input "Former Supervisor/Colleague" at bounding box center [490, 296] width 171 height 31
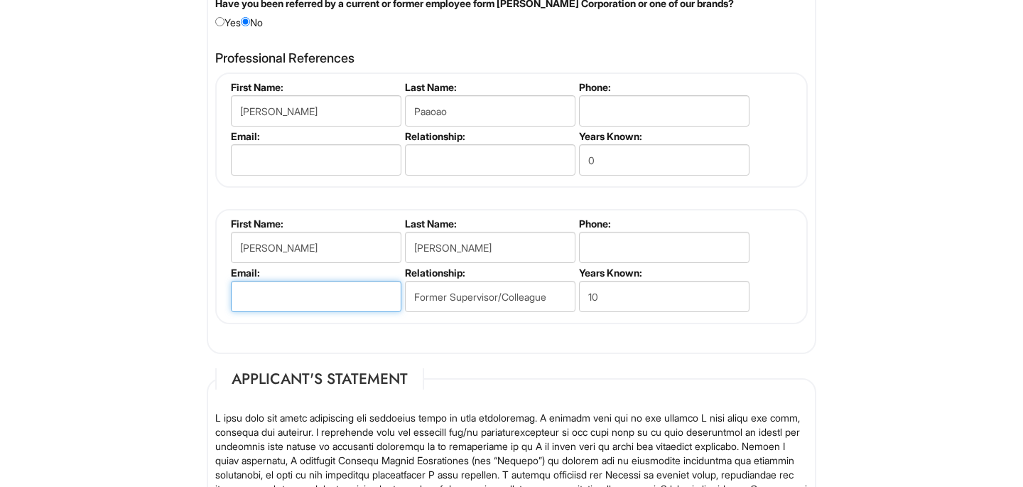
click at [364, 296] on input "email" at bounding box center [316, 296] width 171 height 31
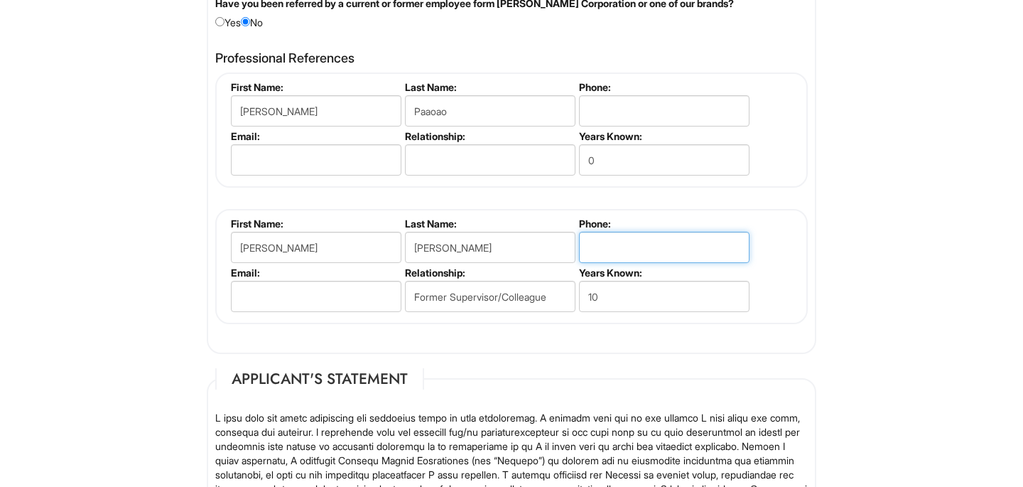
click at [619, 247] on input "tel" at bounding box center [664, 247] width 171 height 31
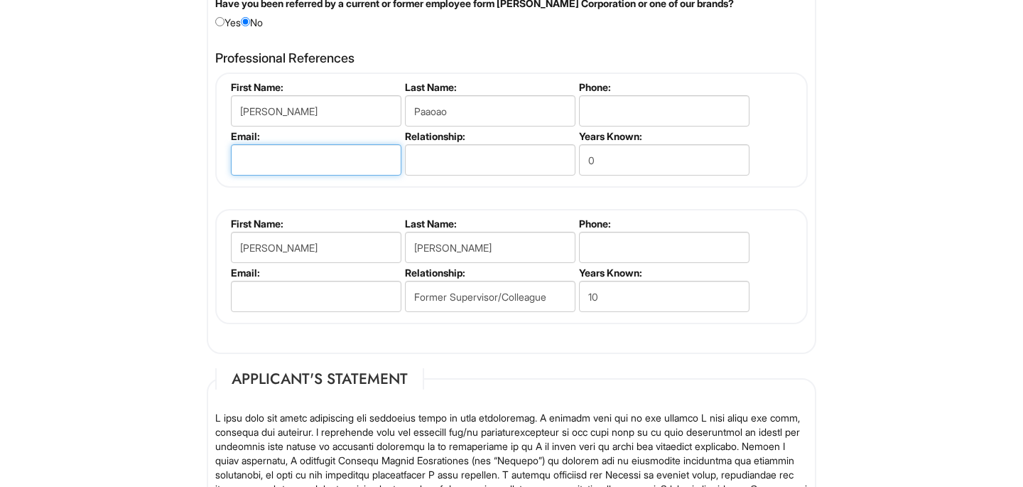
click at [351, 158] on input "email" at bounding box center [316, 159] width 171 height 31
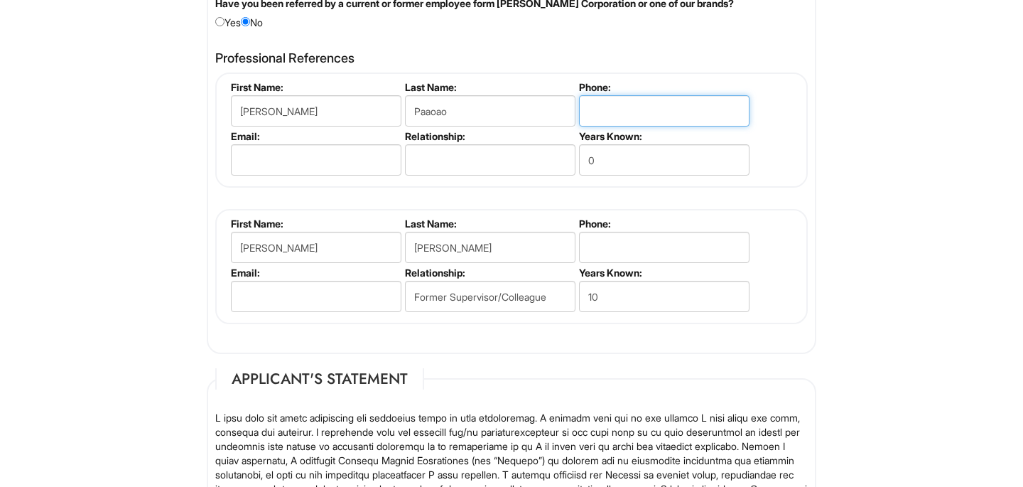
click at [692, 121] on input "tel" at bounding box center [664, 110] width 171 height 31
click at [615, 162] on input "0" at bounding box center [664, 159] width 171 height 31
type input "3"
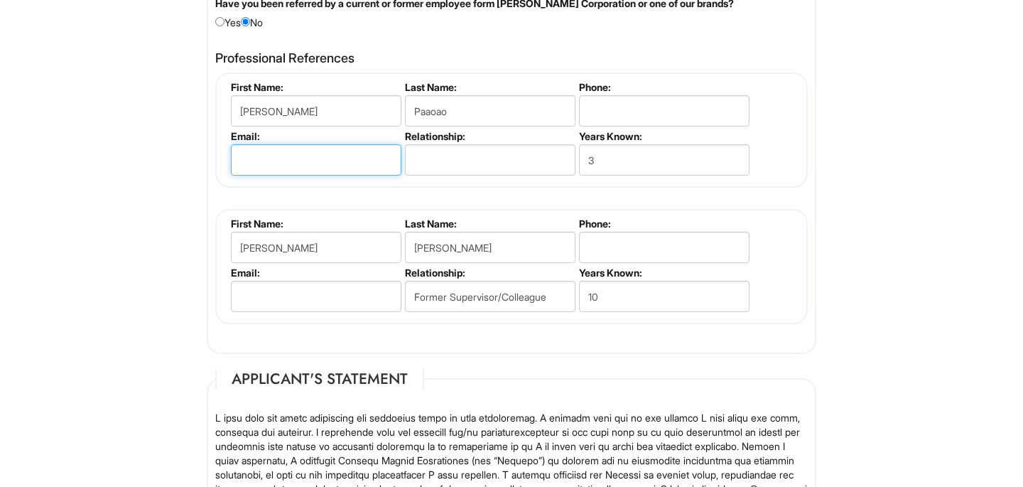
click at [386, 171] on input "email" at bounding box center [316, 159] width 171 height 31
type input "N/A"
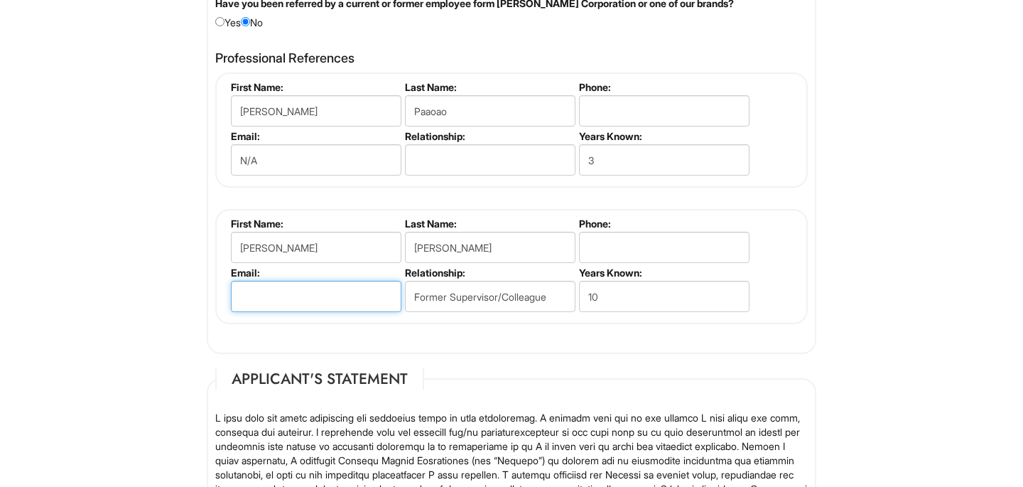
click at [320, 293] on input "email" at bounding box center [316, 296] width 171 height 31
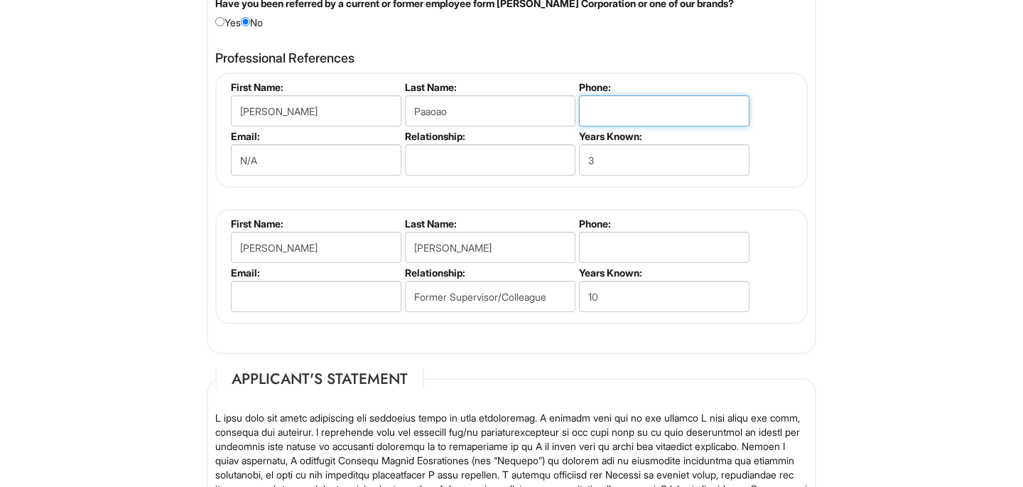
click at [632, 109] on input "tel" at bounding box center [664, 110] width 171 height 31
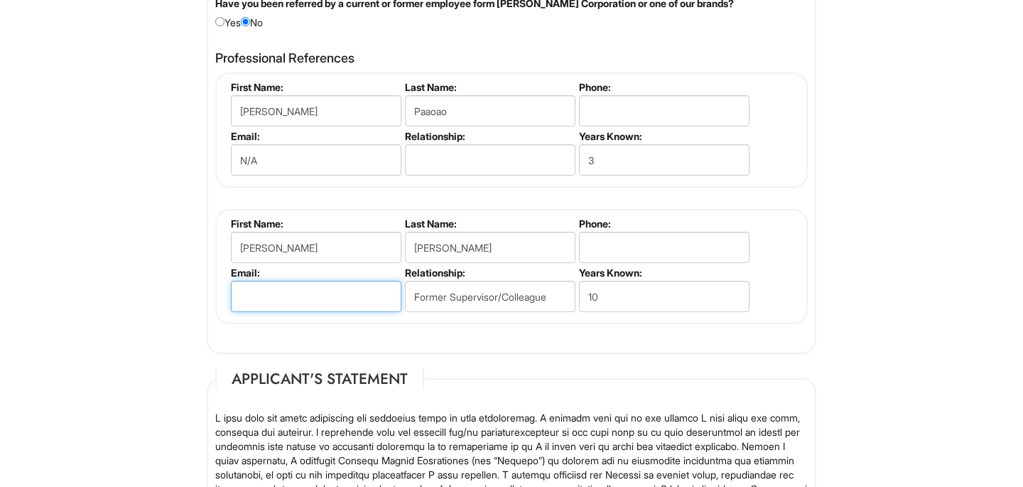
click at [324, 291] on input "email" at bounding box center [316, 296] width 171 height 31
type input "N/A"
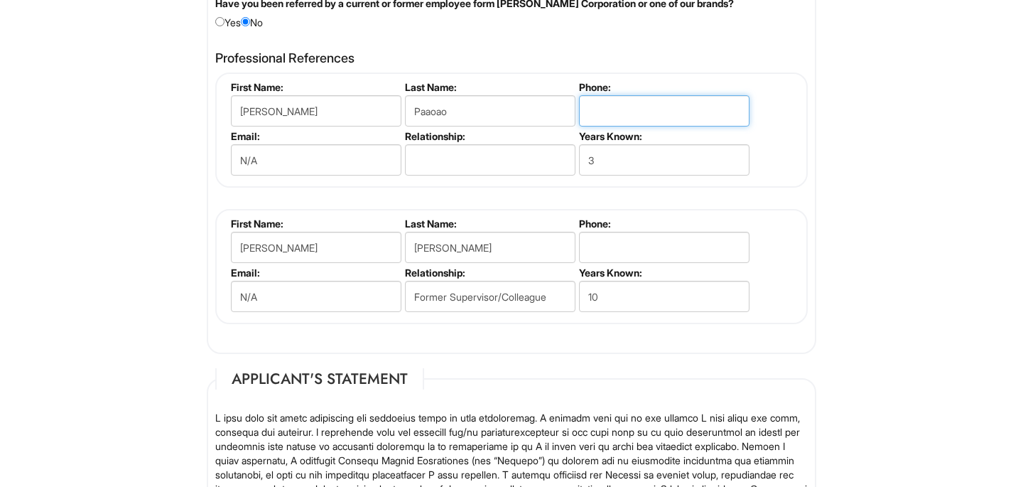
click at [626, 102] on input "tel" at bounding box center [664, 110] width 171 height 31
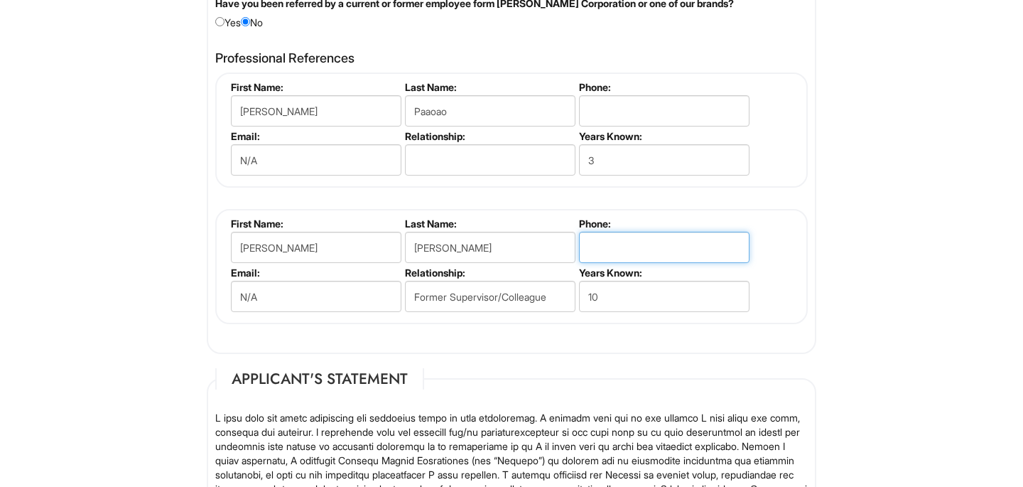
click at [640, 253] on input "tel" at bounding box center [664, 247] width 171 height 31
type input "[PHONE_NUMBER]"
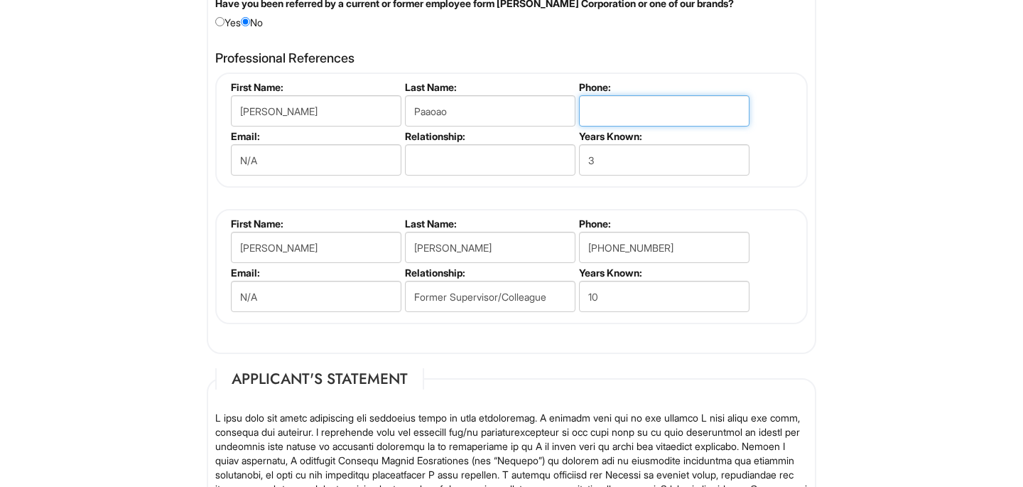
click at [643, 117] on input "tel" at bounding box center [664, 110] width 171 height 31
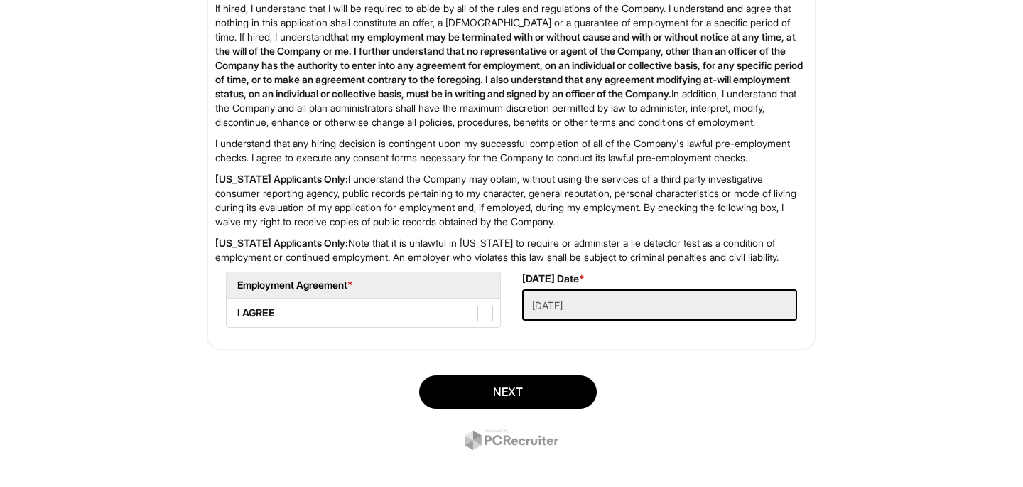
scroll to position [2445, 0]
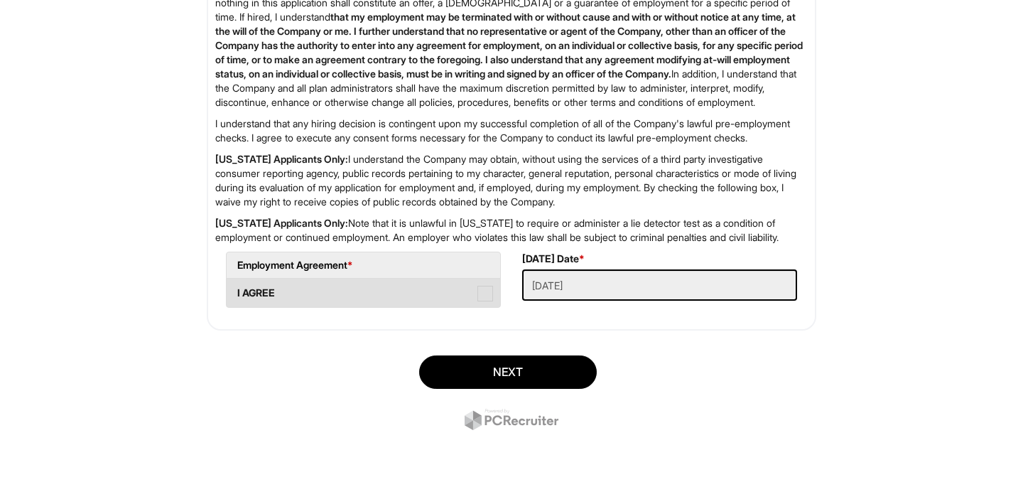
type input "[PHONE_NUMBER]"
click at [478, 294] on span at bounding box center [485, 294] width 16 height 16
click at [236, 291] on AGREE "I AGREE" at bounding box center [231, 285] width 9 height 9
checkbox AGREE "true"
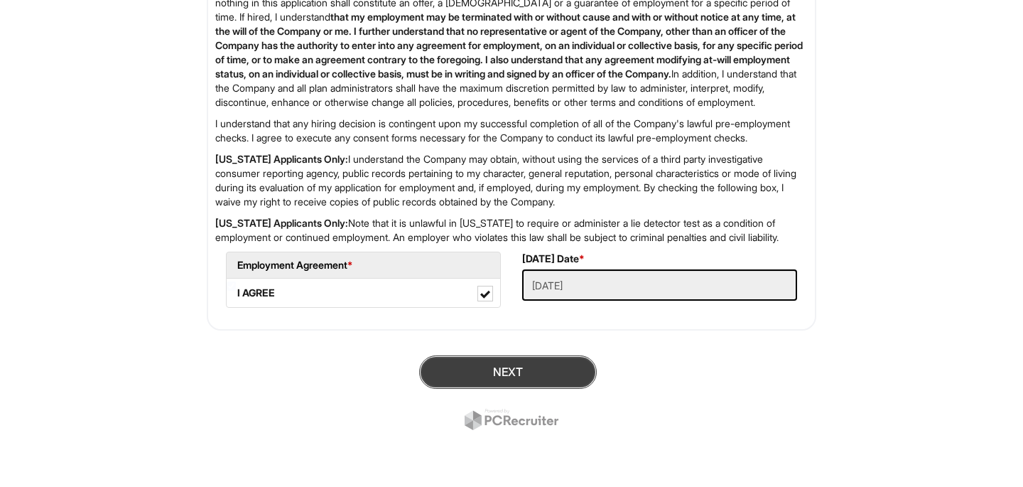
click at [491, 365] on button "Next" at bounding box center [508, 371] width 178 height 33
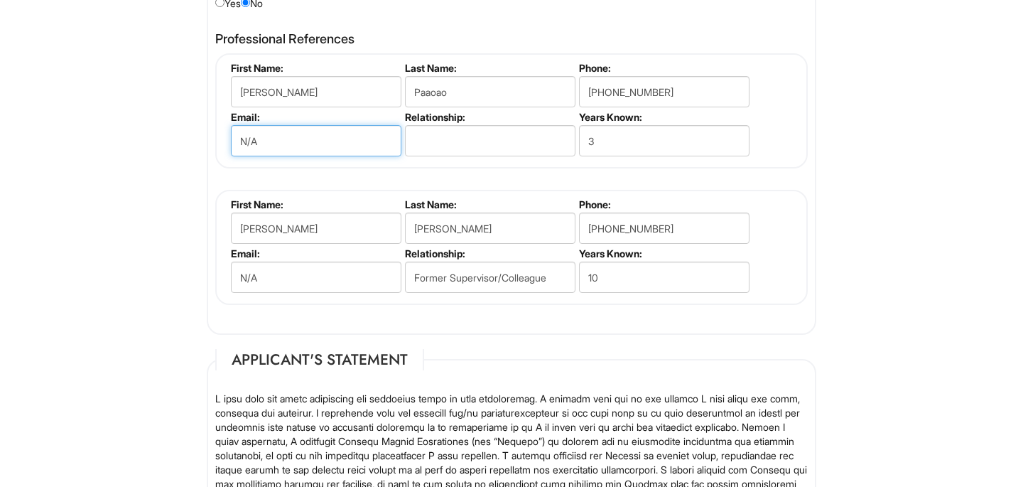
scroll to position [1822, 0]
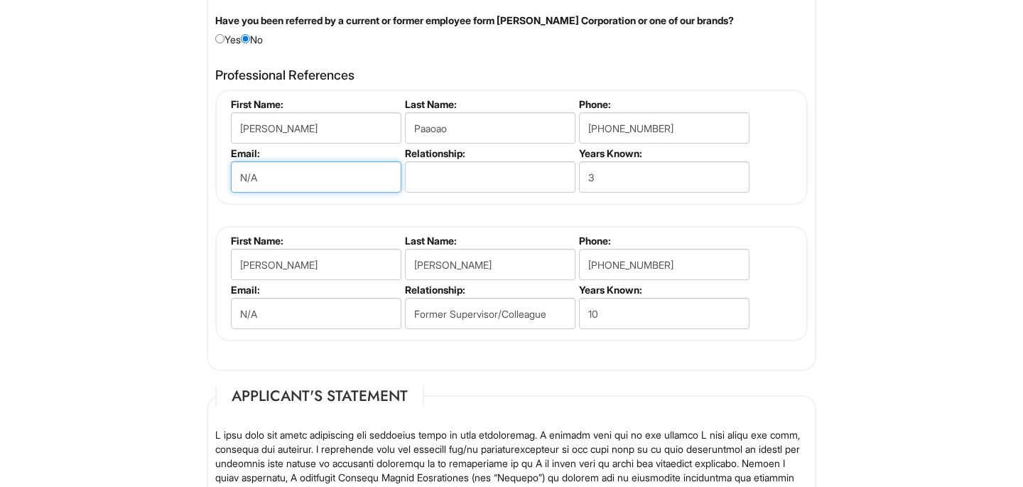
click at [303, 173] on input "N/A" at bounding box center [316, 176] width 171 height 31
type input "N"
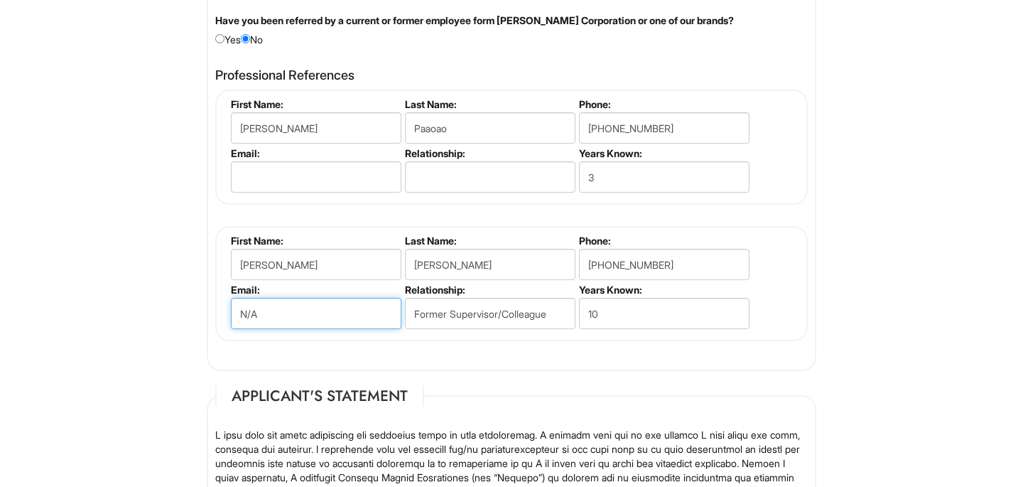
click at [312, 311] on input "N/A" at bounding box center [316, 313] width 171 height 31
type input "N"
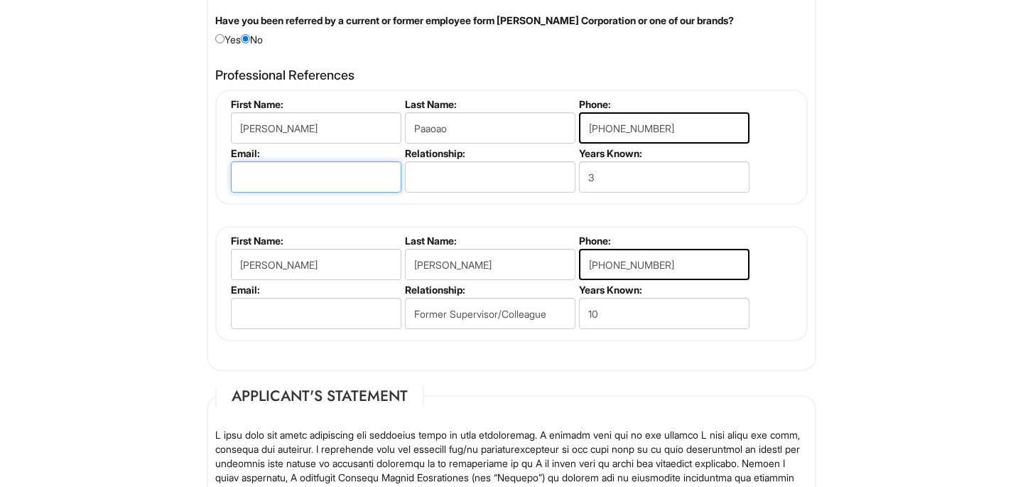
click at [280, 190] on input "email" at bounding box center [316, 176] width 171 height 31
type input "[EMAIL_ADDRESS][DOMAIN_NAME]"
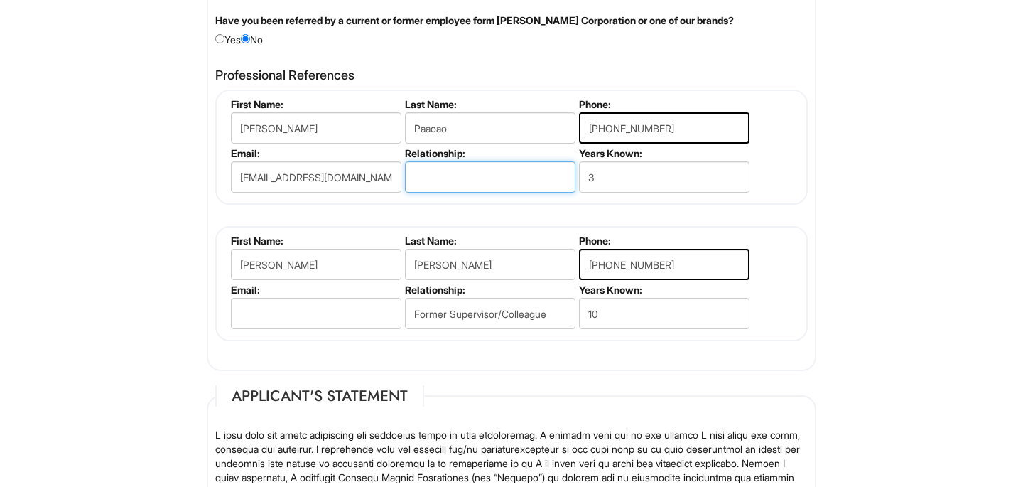
click at [472, 171] on input "text" at bounding box center [490, 176] width 171 height 31
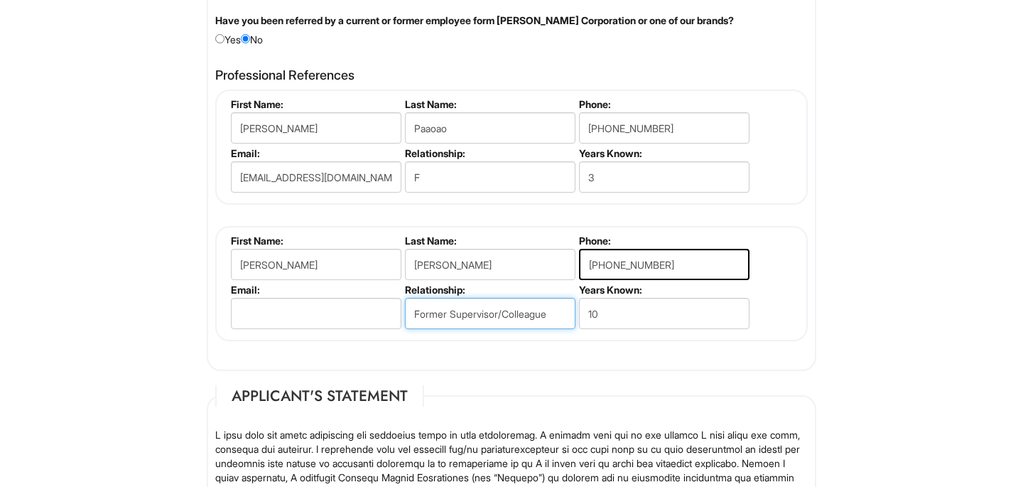
click at [475, 310] on input "Former Supervisor/Colleague" at bounding box center [490, 313] width 171 height 31
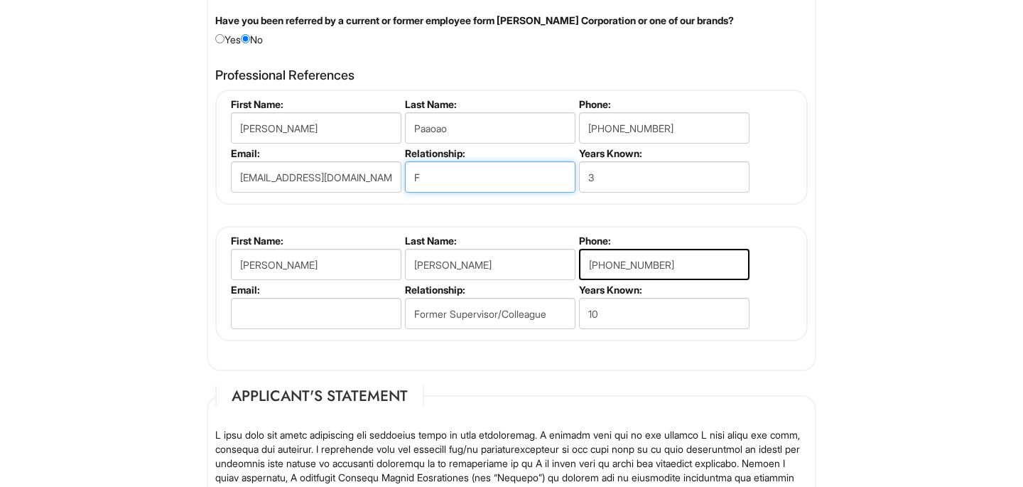
click at [455, 180] on input "F" at bounding box center [490, 176] width 171 height 31
paste input "ormer Supervisor/Colleague"
type input "Former Supervisor/Colleague"
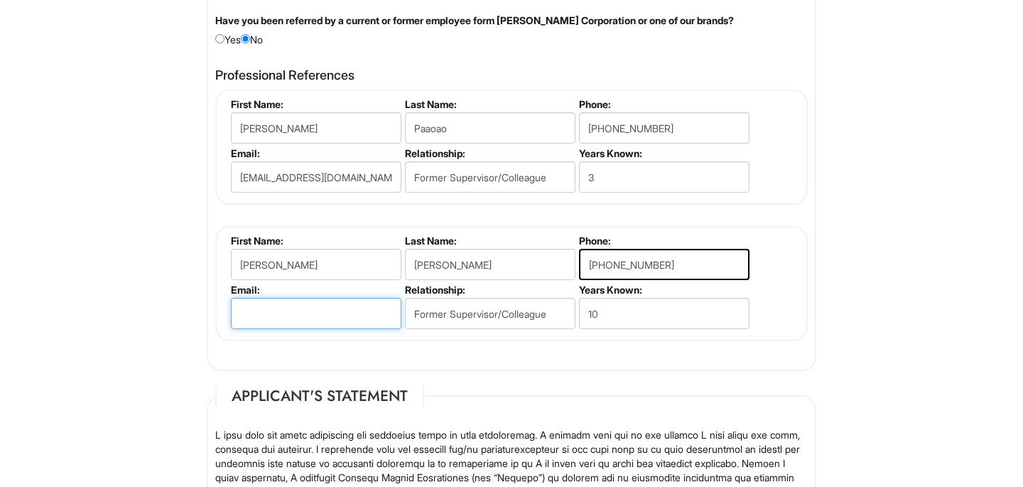
click at [310, 308] on input "email" at bounding box center [316, 313] width 171 height 31
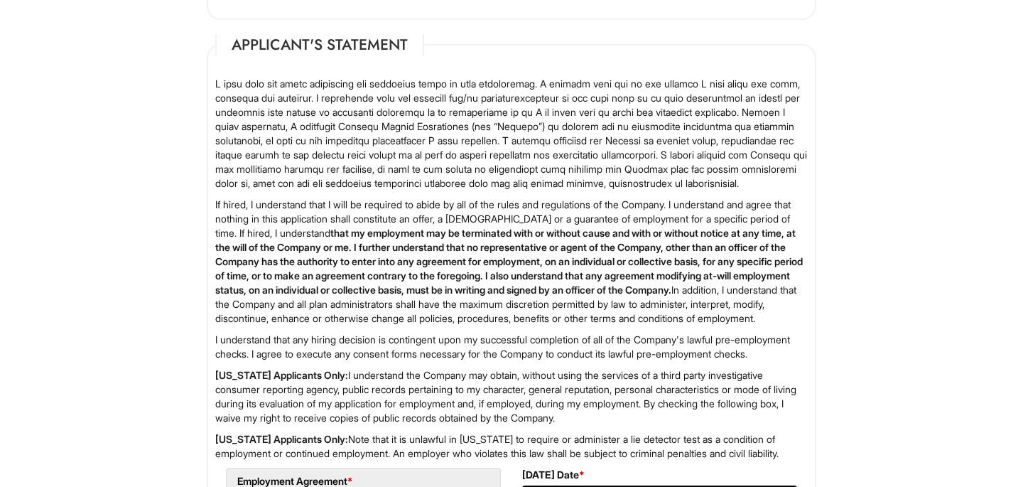
scroll to position [2445, 0]
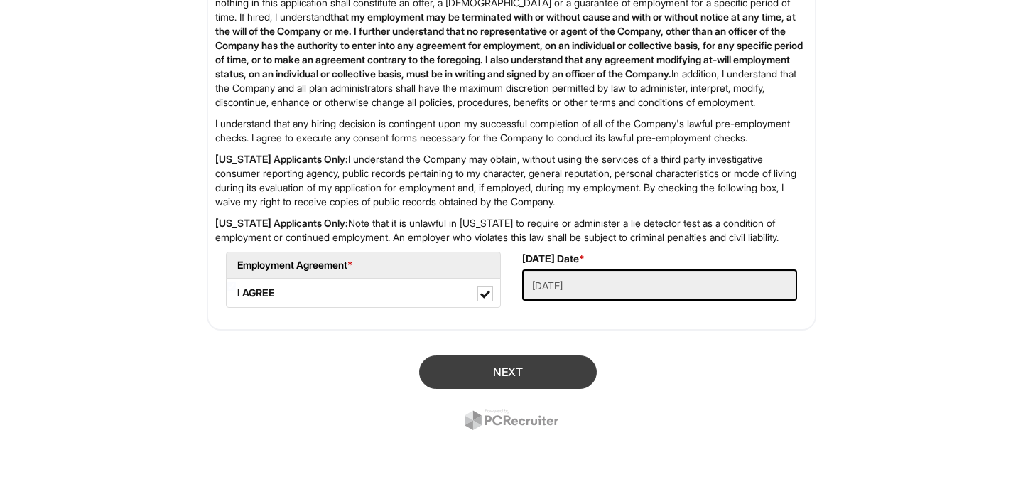
type input "[EMAIL_ADDRESS][DOMAIN_NAME]"
click at [520, 368] on button "Next" at bounding box center [508, 371] width 178 height 33
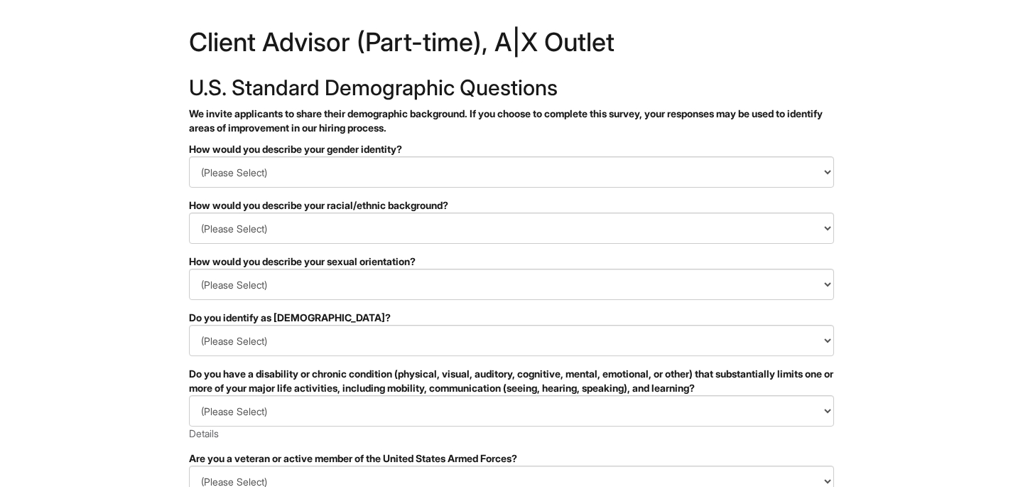
scroll to position [18, 0]
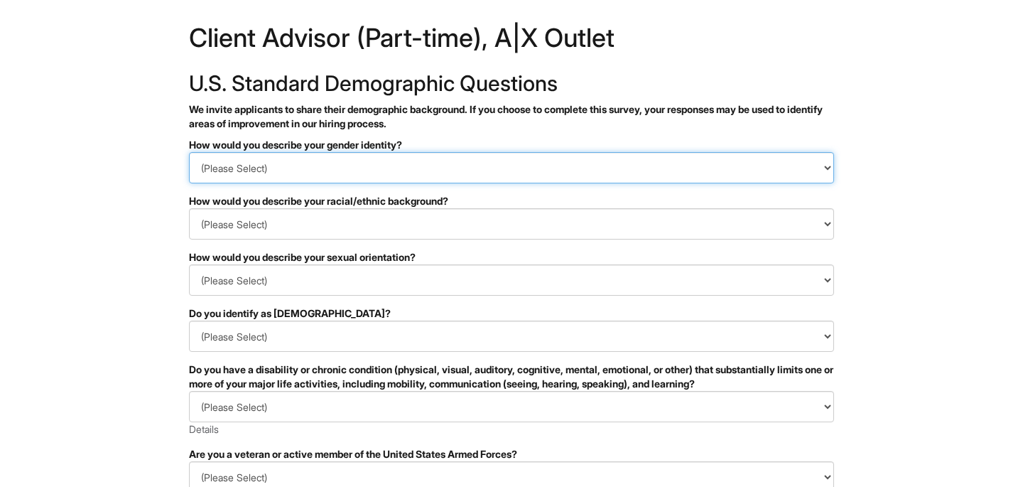
click at [440, 171] on select "(Please Select) Man Woman Non-binary I prefer to self-describe I don't wish to …" at bounding box center [511, 167] width 645 height 31
select select "Woman"
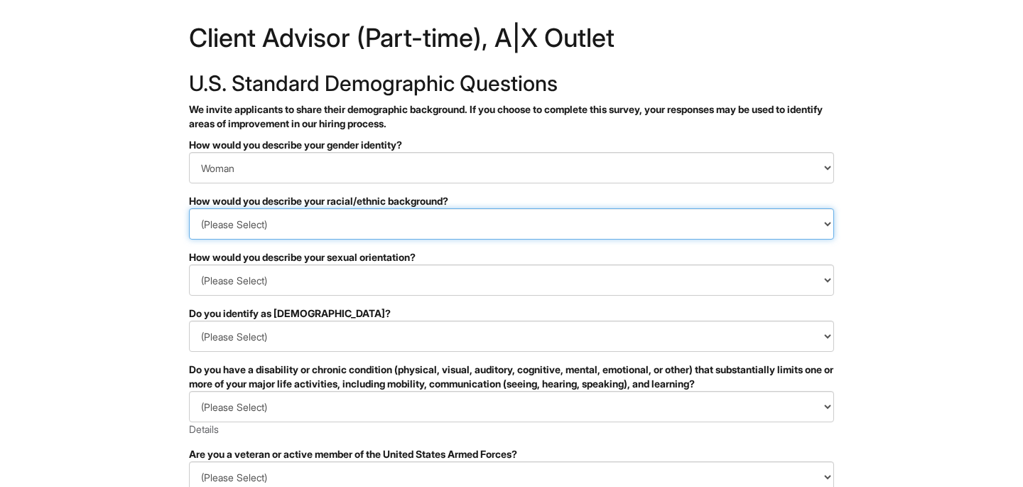
click at [423, 218] on select "(Please Select) Black or of African descent East Asian Hispanic, Latinx or of S…" at bounding box center [511, 223] width 645 height 31
select select "Native Hawaiian or Pacific Islander"
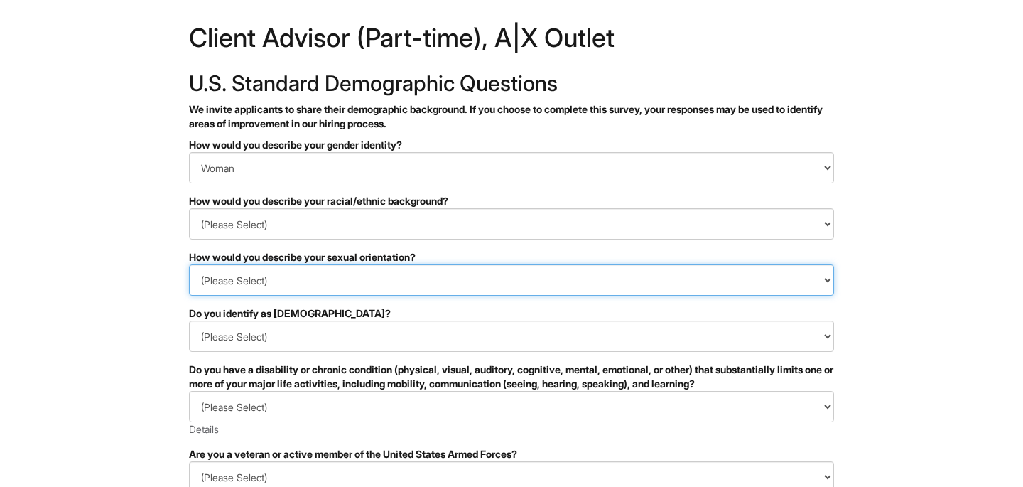
click at [287, 286] on select "(Please Select) Asexual Bisexual and/or pansexual Gay Heterosexual Lesbian Quee…" at bounding box center [511, 279] width 645 height 31
click at [239, 271] on select "(Please Select) Asexual Bisexual and/or pansexual Gay Heterosexual Lesbian Quee…" at bounding box center [511, 279] width 645 height 31
select select "Heterosexual"
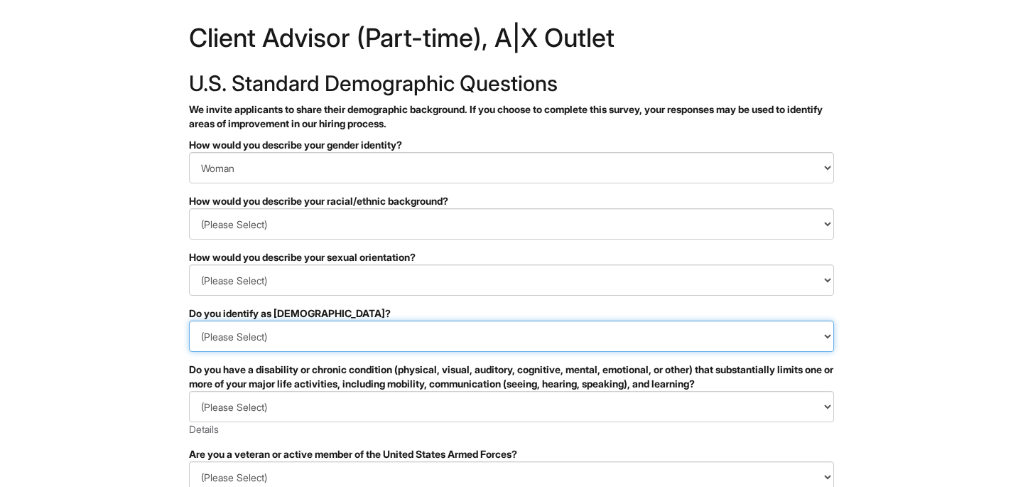
click at [240, 342] on select "(Please Select) Yes No I prefer to self-describe I don't wish to answer" at bounding box center [511, 335] width 645 height 31
select select "No"
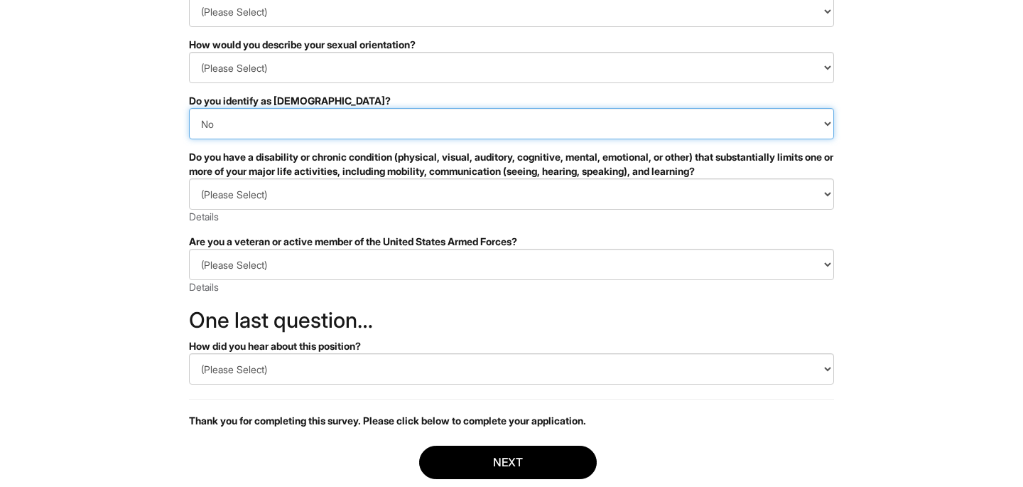
scroll to position [237, 0]
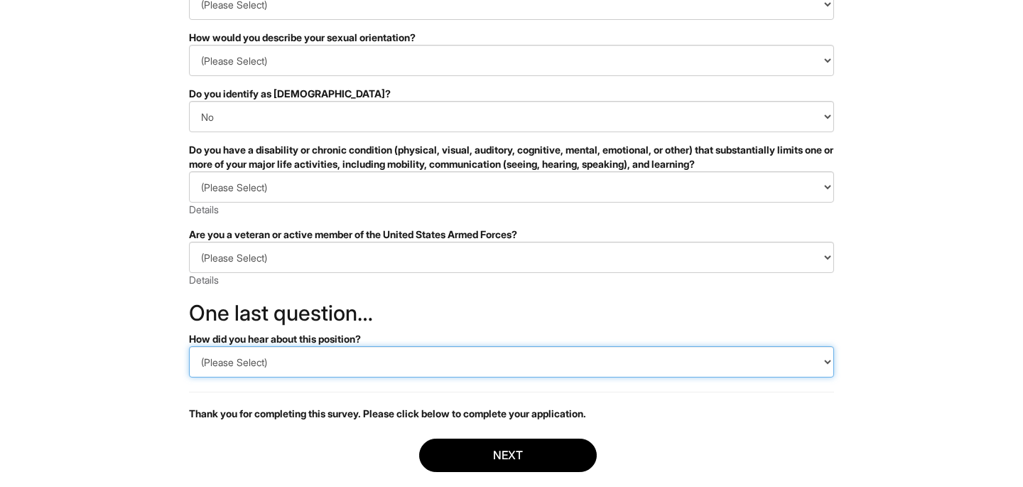
click at [249, 367] on select "(Please Select) CareerBuilder Indeed LinkedIn Monster Referral Other" at bounding box center [511, 361] width 645 height 31
select select "Other"
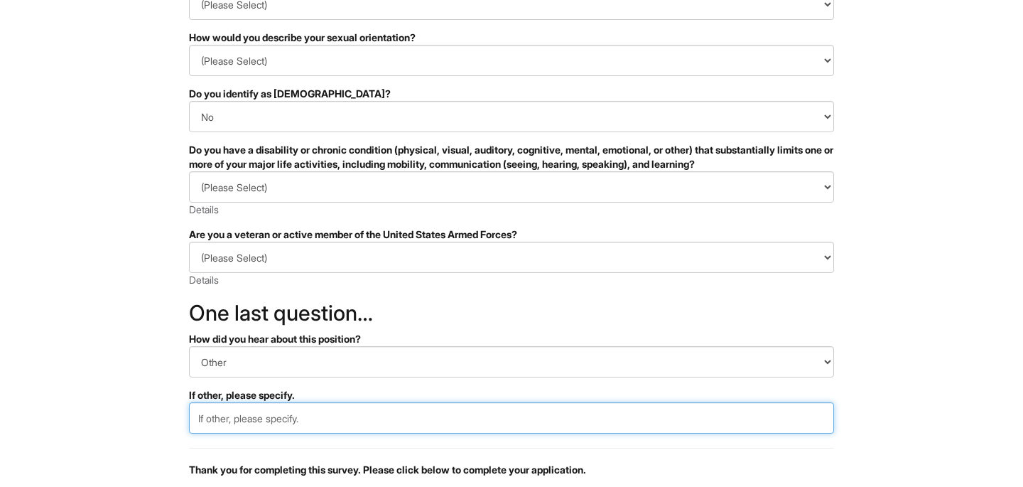
click at [225, 408] on input "text" at bounding box center [511, 417] width 645 height 31
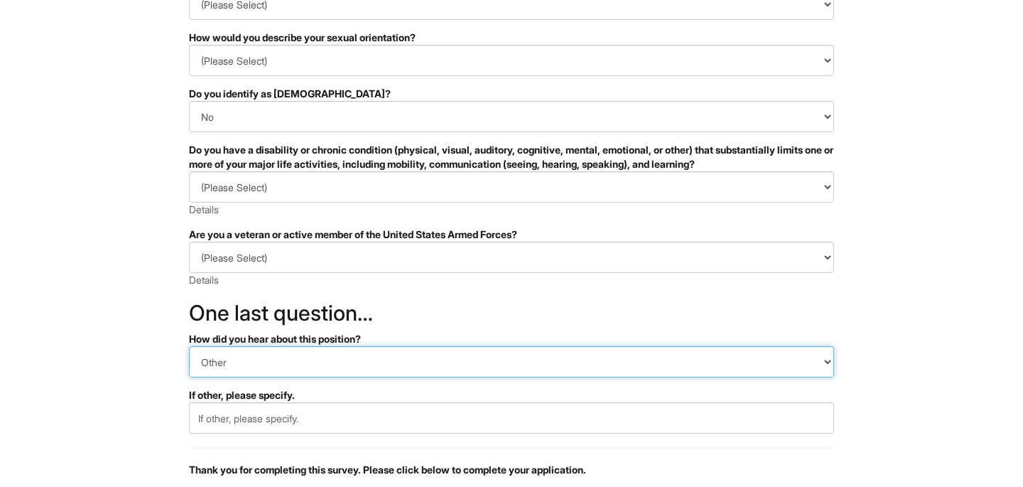
click at [261, 362] on select "(Please Select) CareerBuilder Indeed LinkedIn Monster Referral Other" at bounding box center [511, 361] width 645 height 31
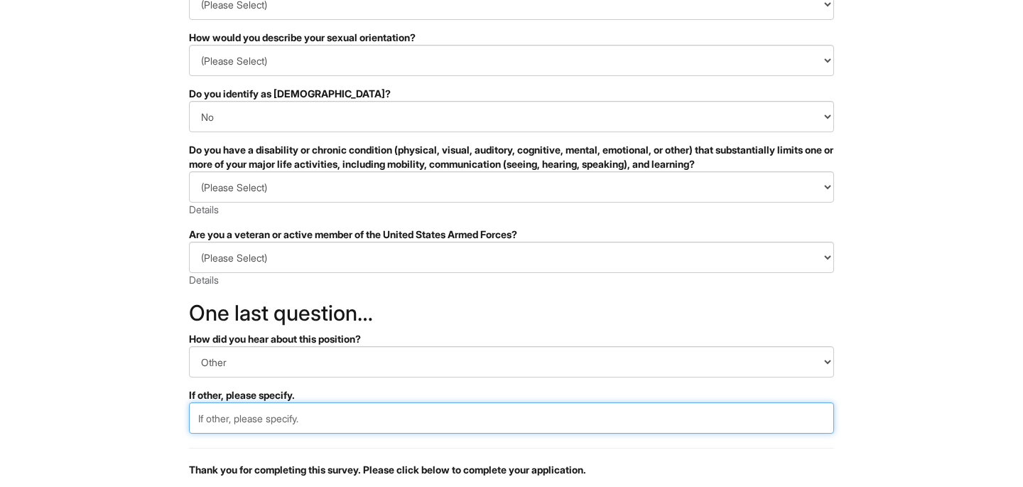
click at [245, 423] on input "text" at bounding box center [511, 417] width 645 height 31
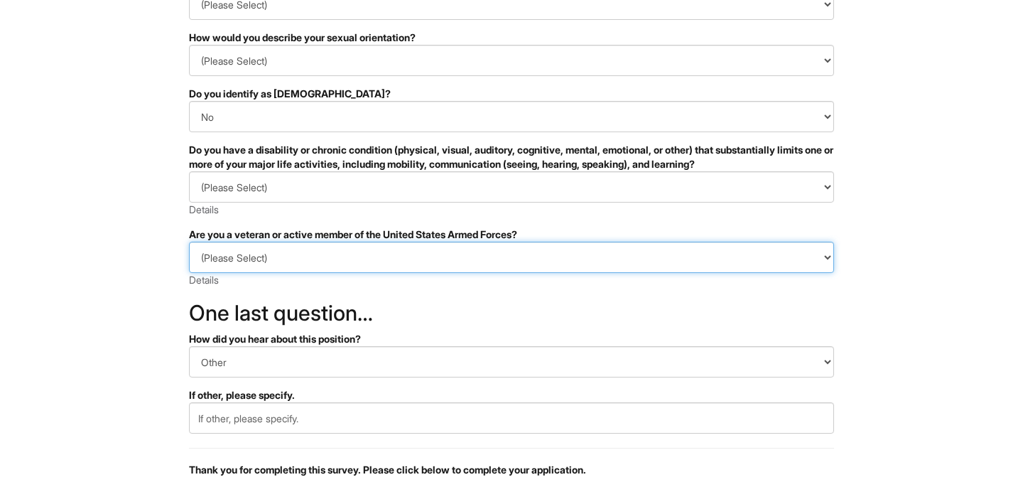
click at [304, 261] on select "(Please Select) I IDENTIFY AS ONE OR MORE OF THE CLASSIFICATIONS OF PROTECTED V…" at bounding box center [511, 257] width 645 height 31
select select "I AM NOT A PROTECTED VETERAN"
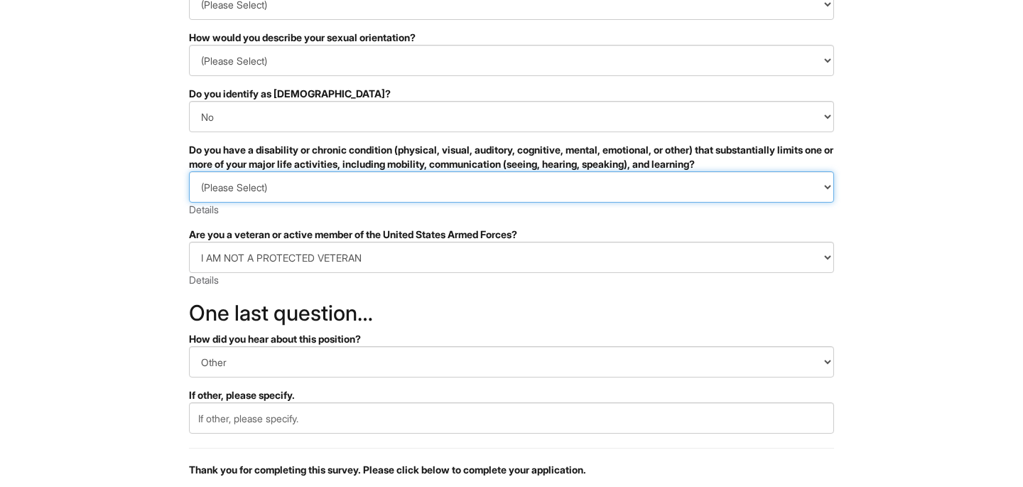
click at [269, 191] on select "(Please Select) YES, I HAVE A DISABILITY (or previously had a disability) NO, I…" at bounding box center [511, 186] width 645 height 31
select select "NO, I DON'T HAVE A DISABILITY"
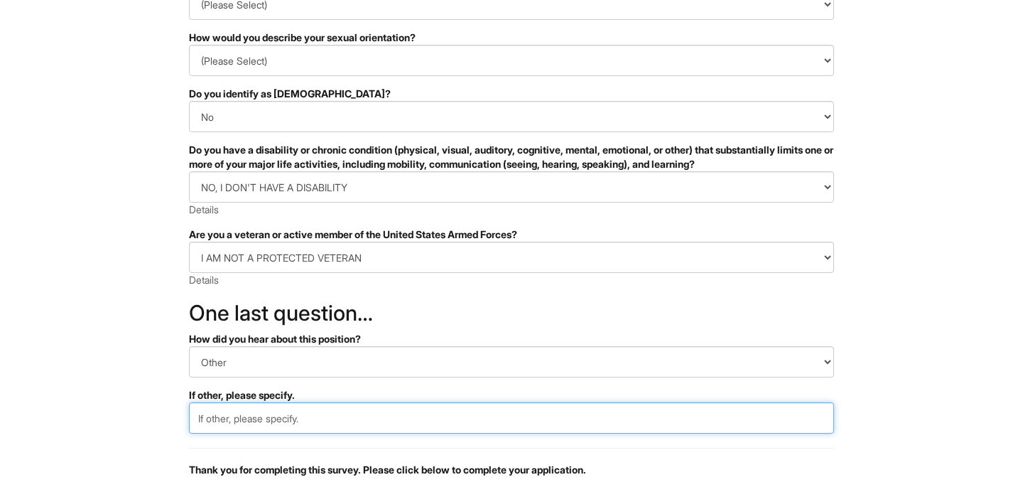
click at [269, 410] on input "text" at bounding box center [511, 417] width 645 height 31
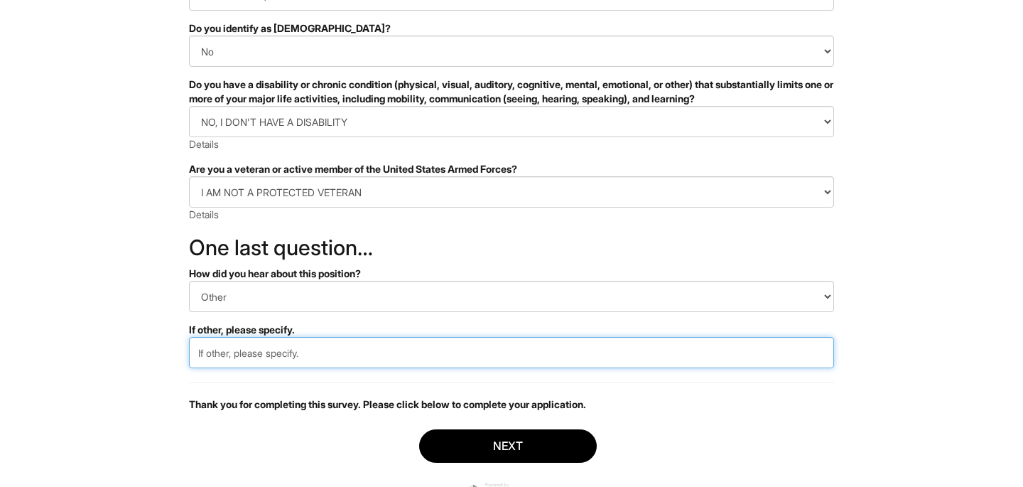
scroll to position [369, 0]
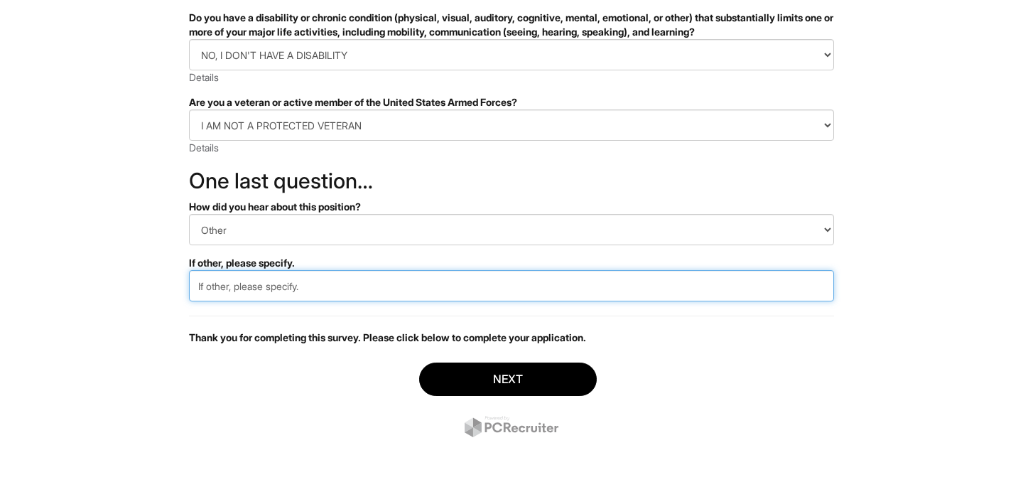
click at [288, 288] on input "text" at bounding box center [511, 285] width 645 height 31
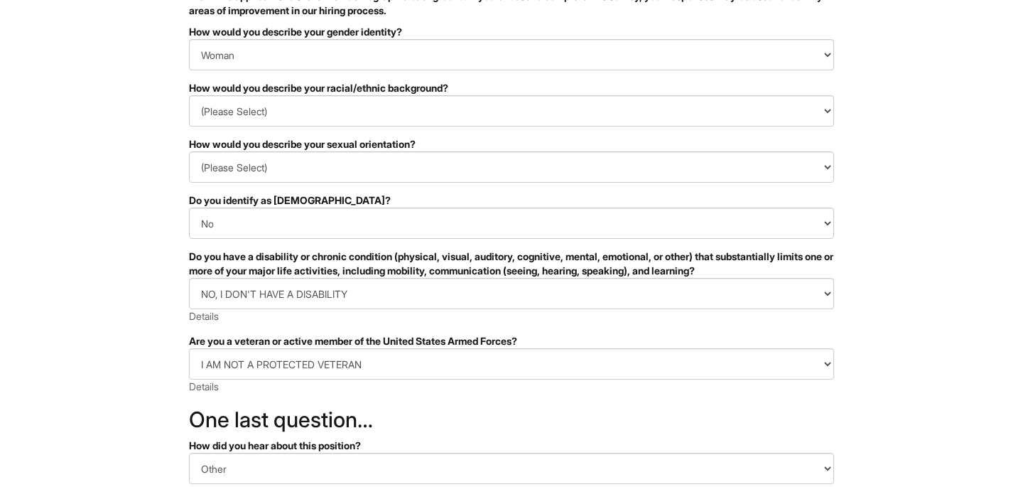
scroll to position [0, 0]
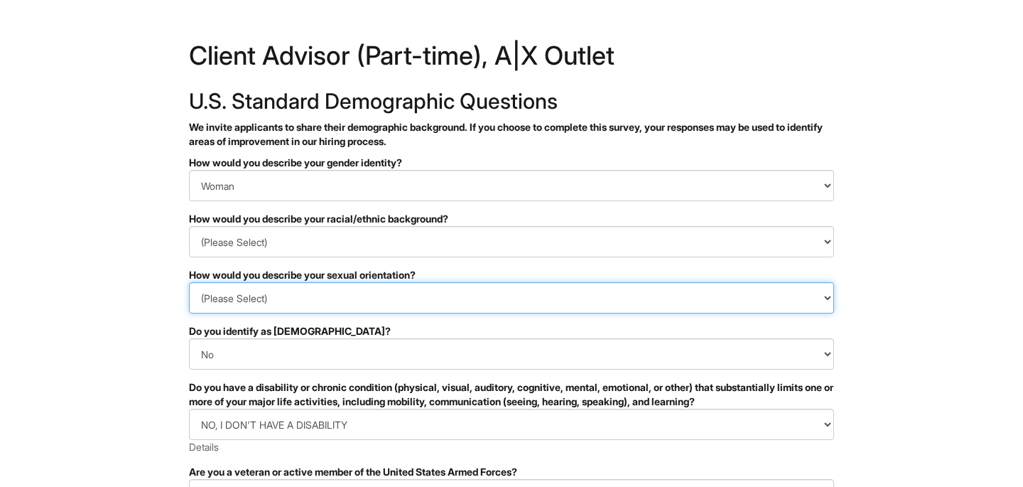
click at [279, 296] on select "(Please Select) Asexual Bisexual and/or pansexual Gay Heterosexual Lesbian Quee…" at bounding box center [511, 297] width 645 height 31
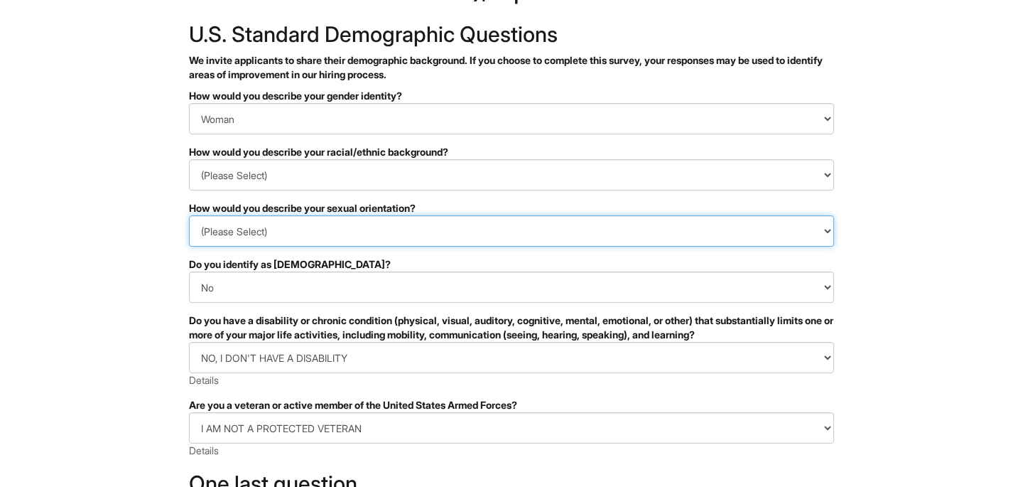
scroll to position [101, 0]
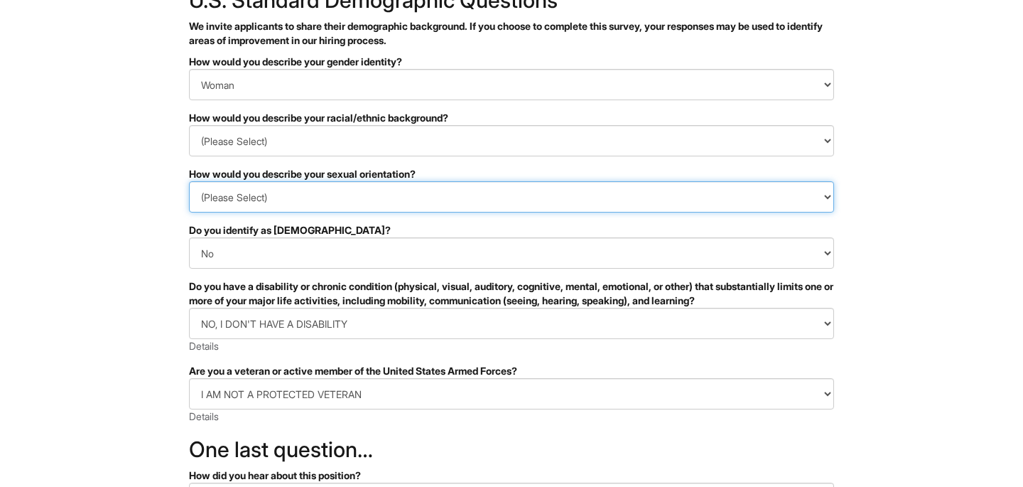
click at [264, 209] on select "(Please Select) Asexual Bisexual and/or pansexual Gay Heterosexual Lesbian Quee…" at bounding box center [511, 196] width 645 height 31
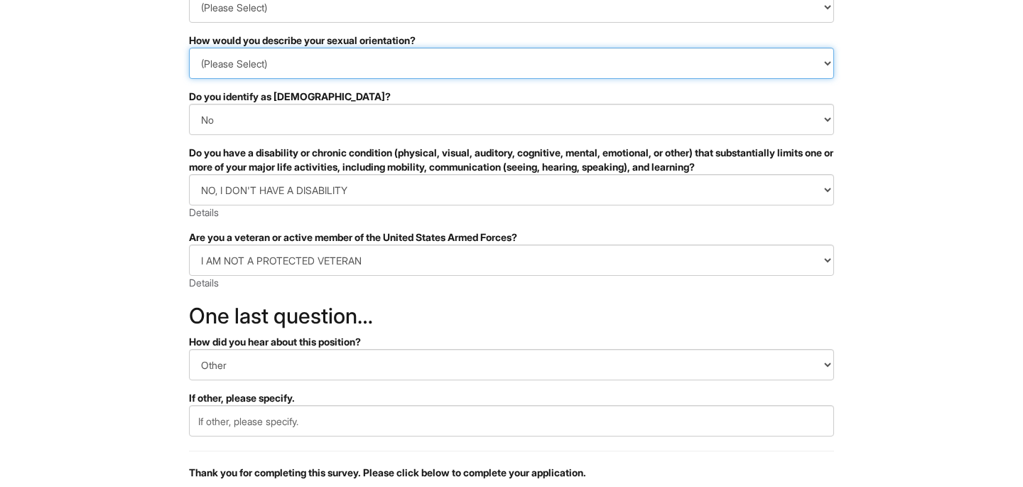
scroll to position [369, 0]
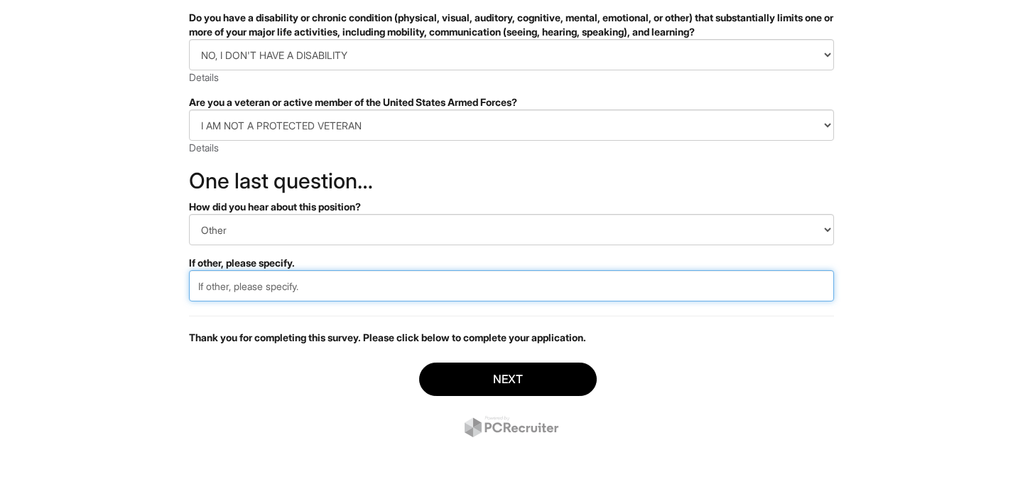
click at [271, 281] on input "text" at bounding box center [511, 285] width 645 height 31
type input "c"
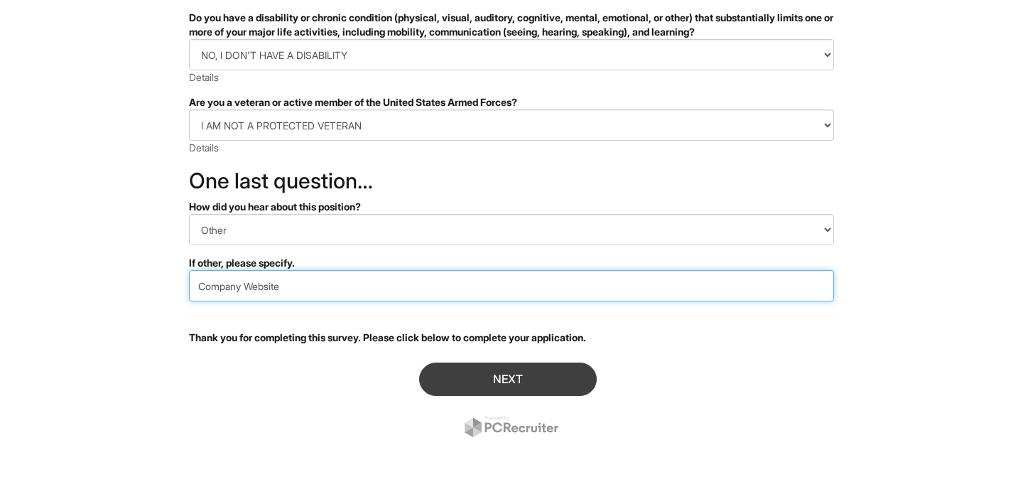
type input "Company Website"
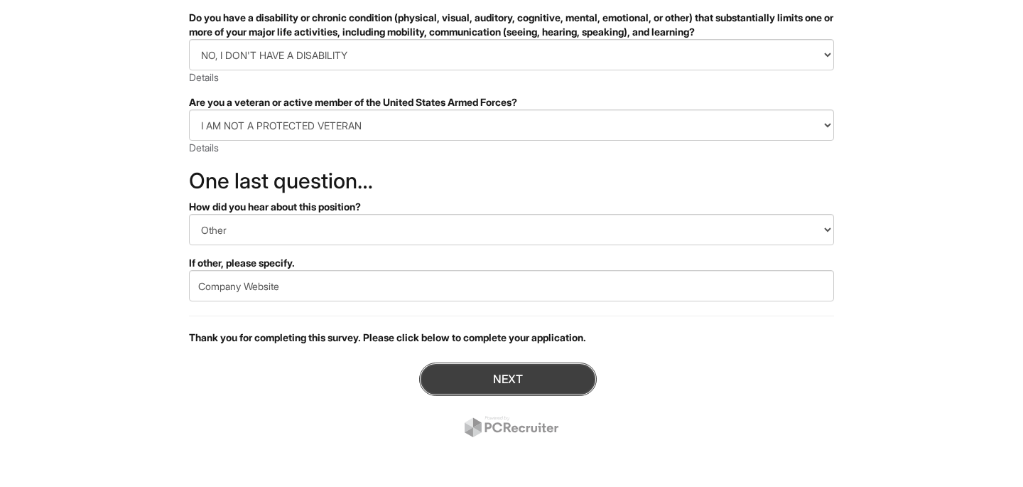
click at [497, 392] on button "Next" at bounding box center [508, 378] width 178 height 33
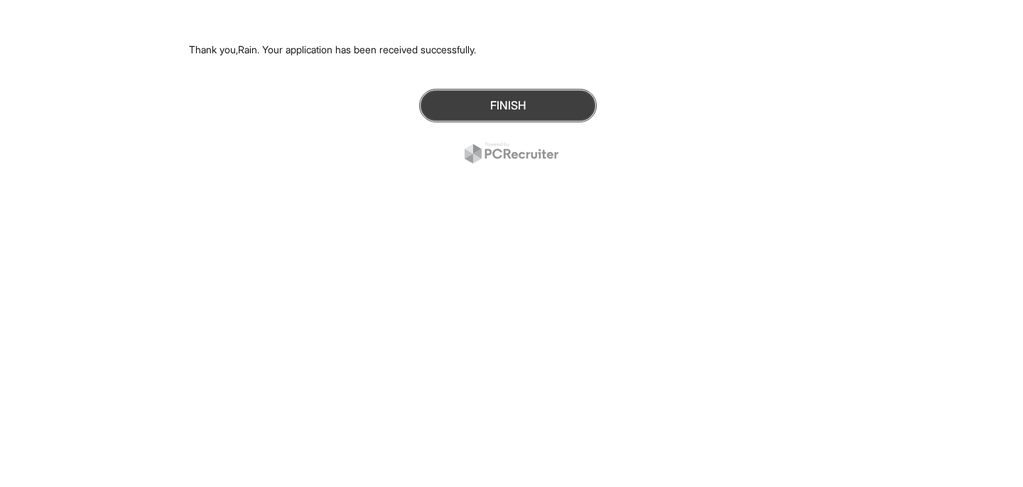
click at [487, 107] on button "Finish" at bounding box center [508, 105] width 178 height 33
